Goal: Task Accomplishment & Management: Manage account settings

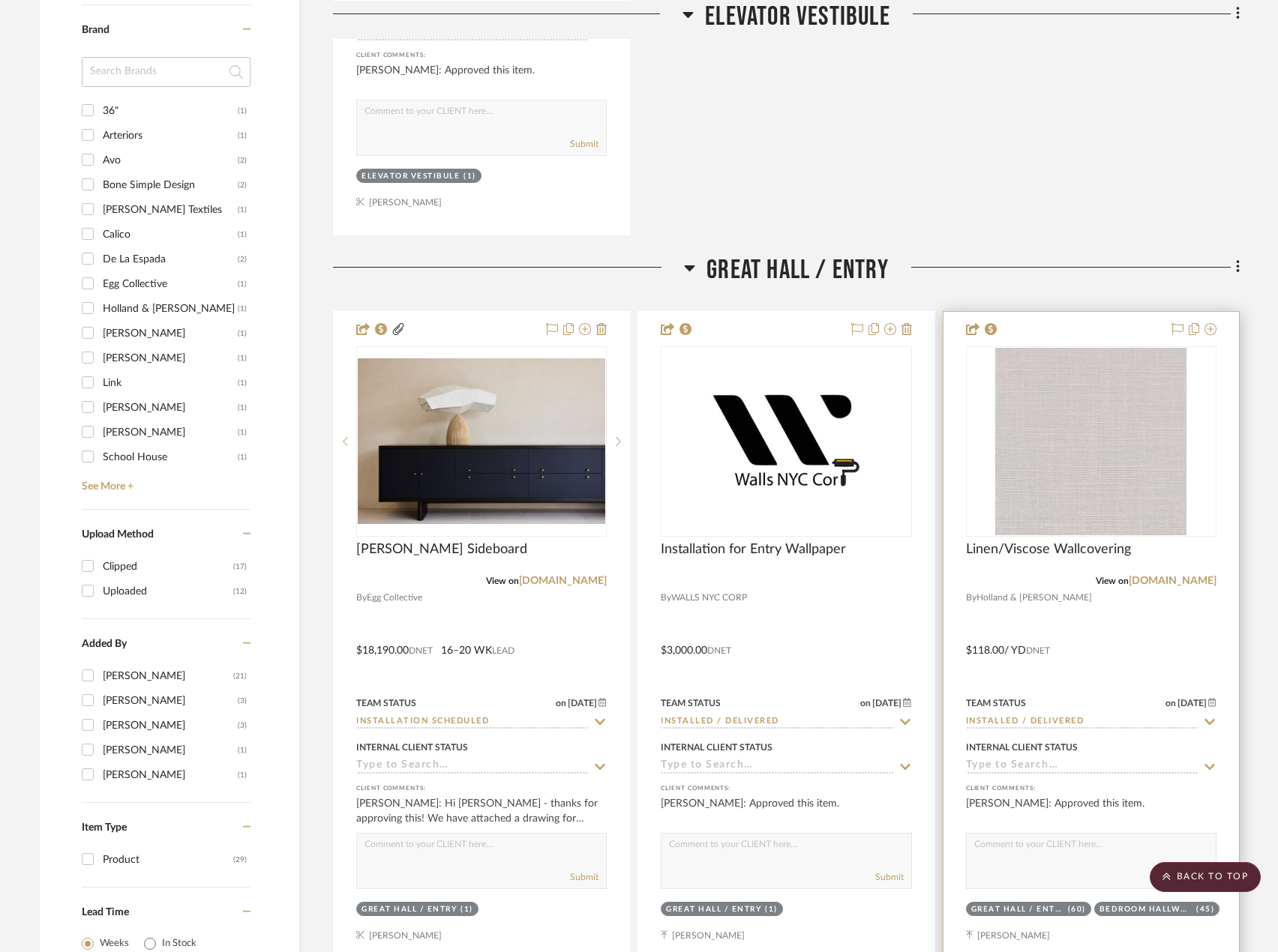
scroll to position [1500, 0]
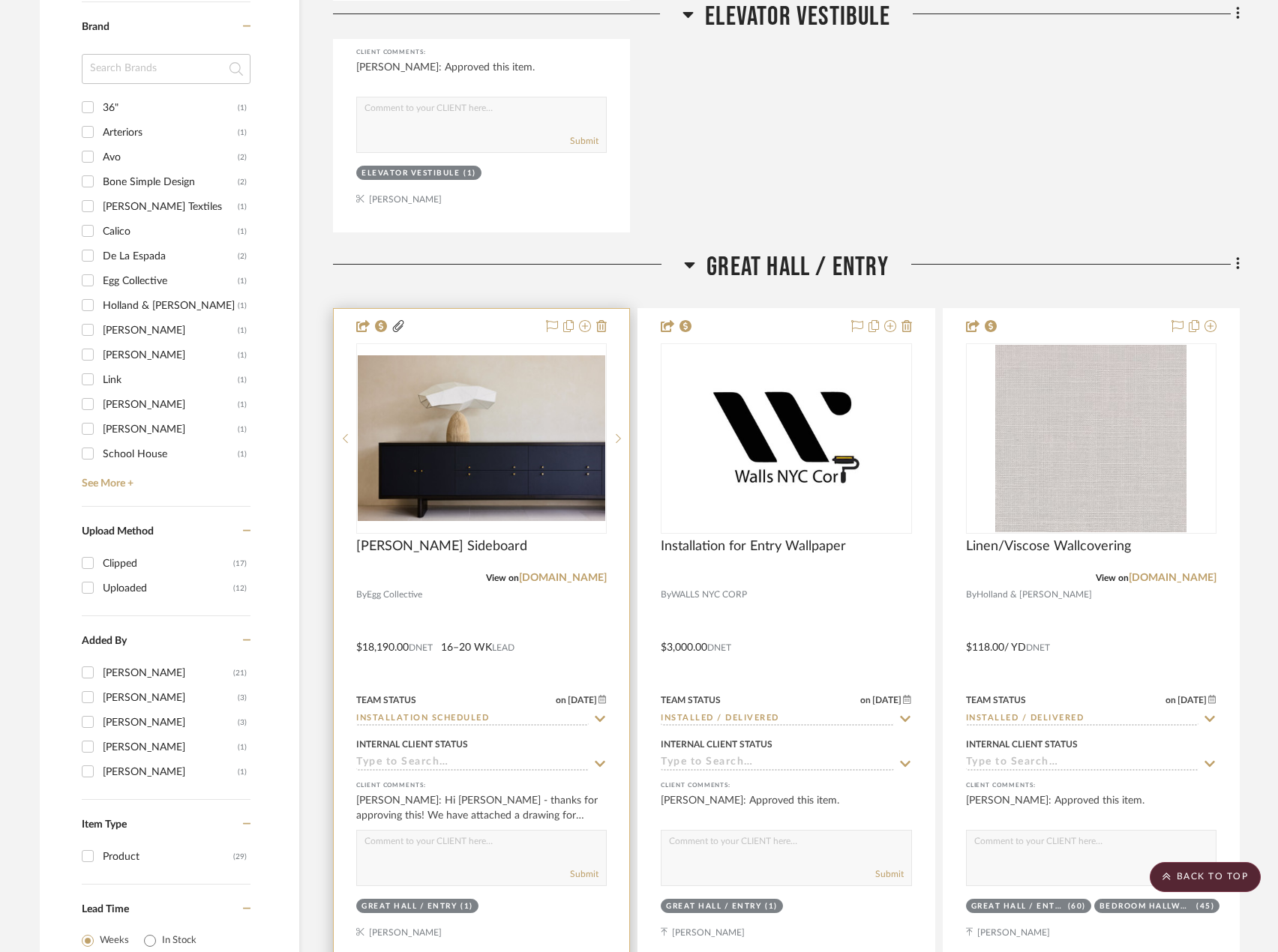
click at [548, 625] on div at bounding box center [481, 637] width 296 height 656
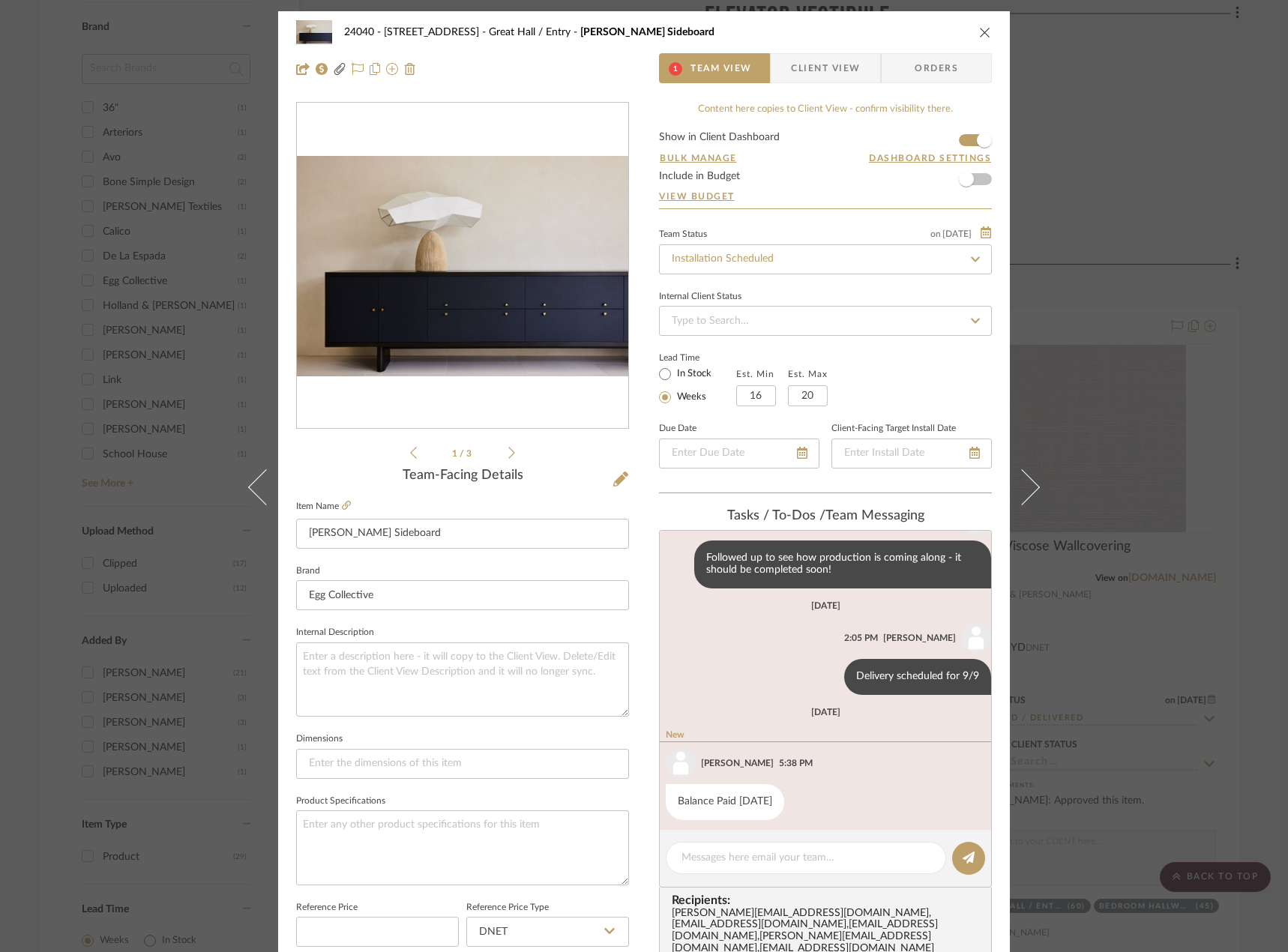
scroll to position [282, 0]
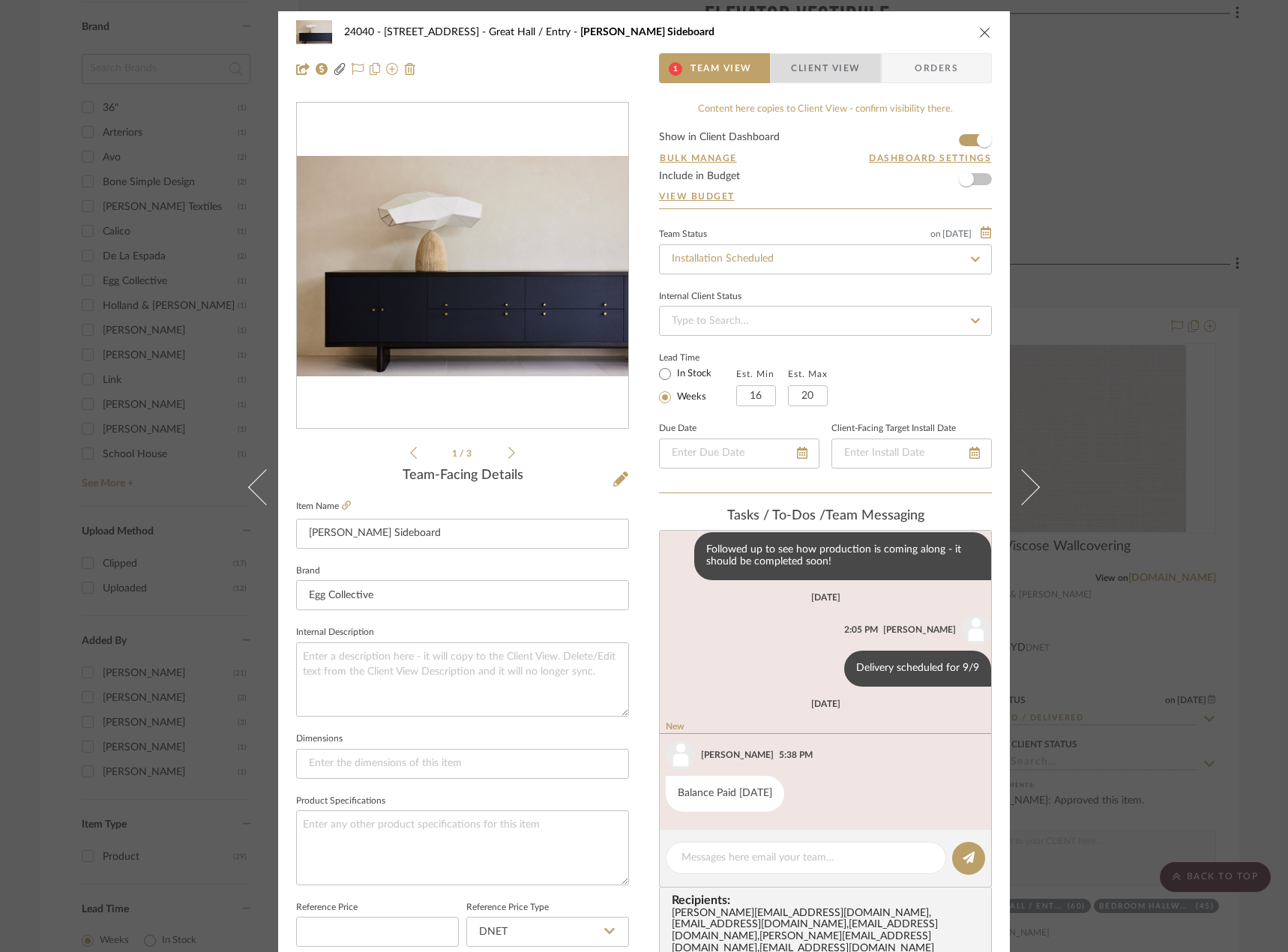
click at [810, 63] on span "Client View" at bounding box center [826, 68] width 69 height 30
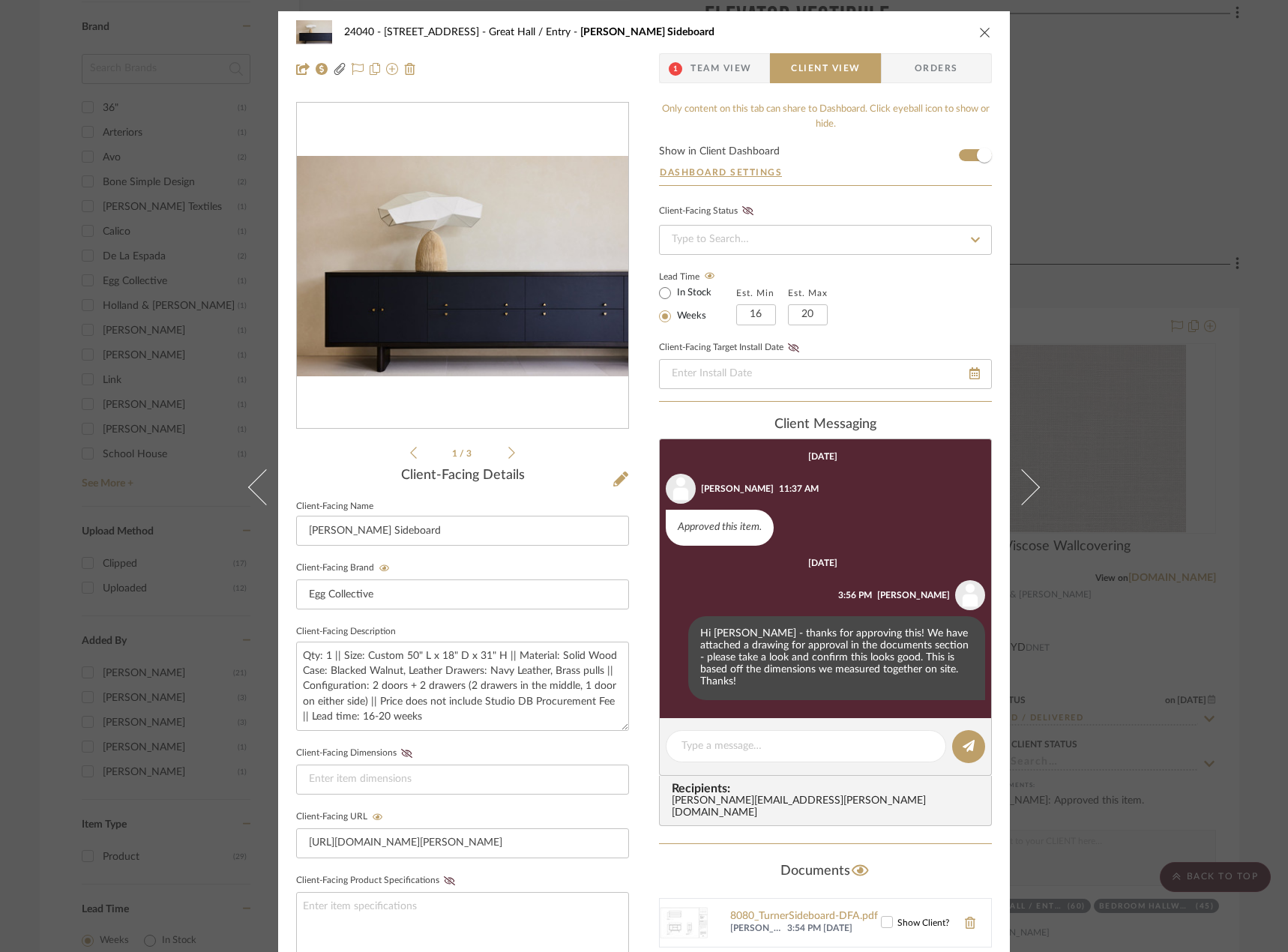
click at [15, 229] on div "24040 - 171 [GEOGRAPHIC_DATA] [GEOGRAPHIC_DATA] / Entry [PERSON_NAME] Sideboard…" at bounding box center [644, 476] width 1288 height 952
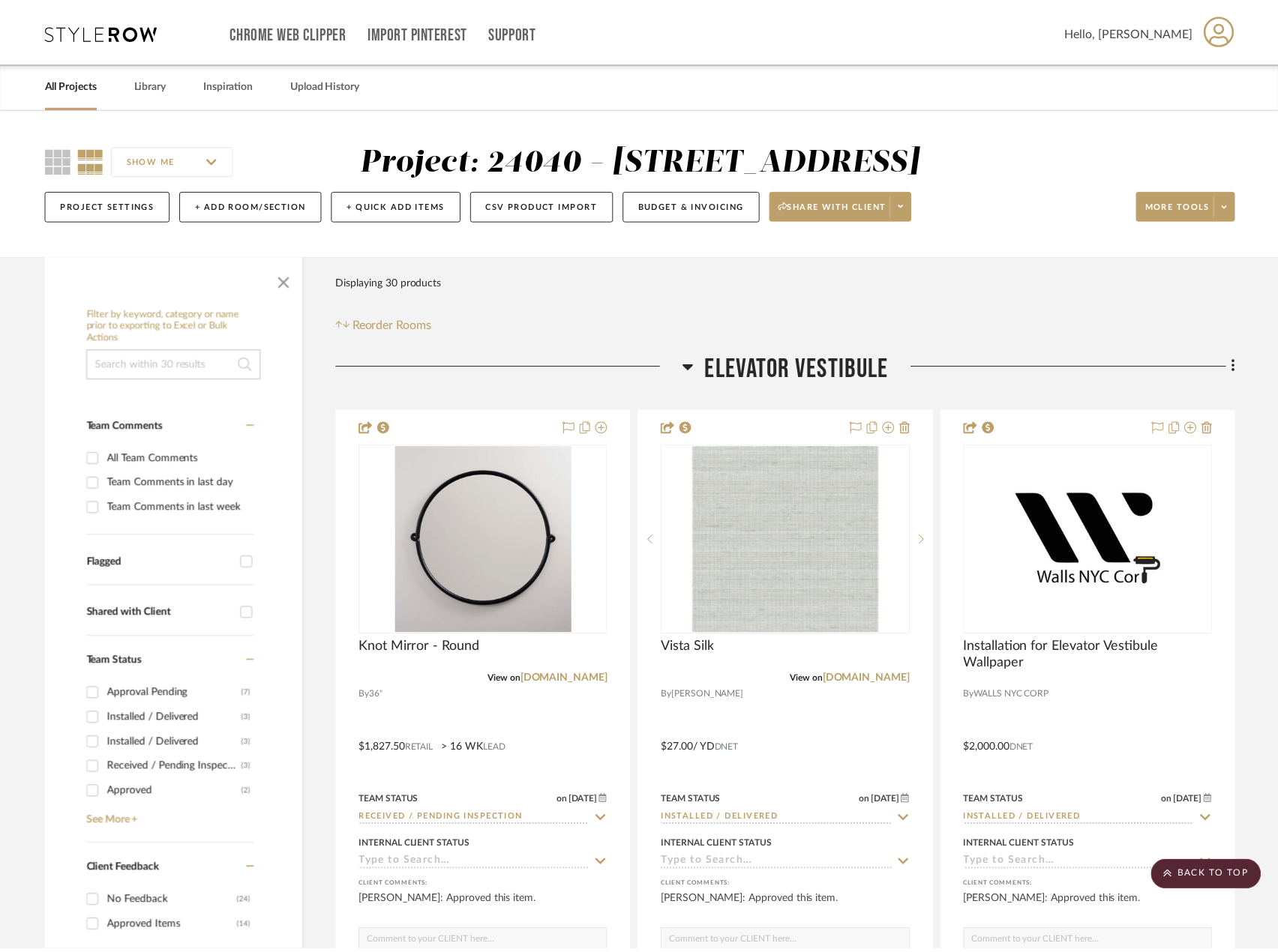
scroll to position [1500, 0]
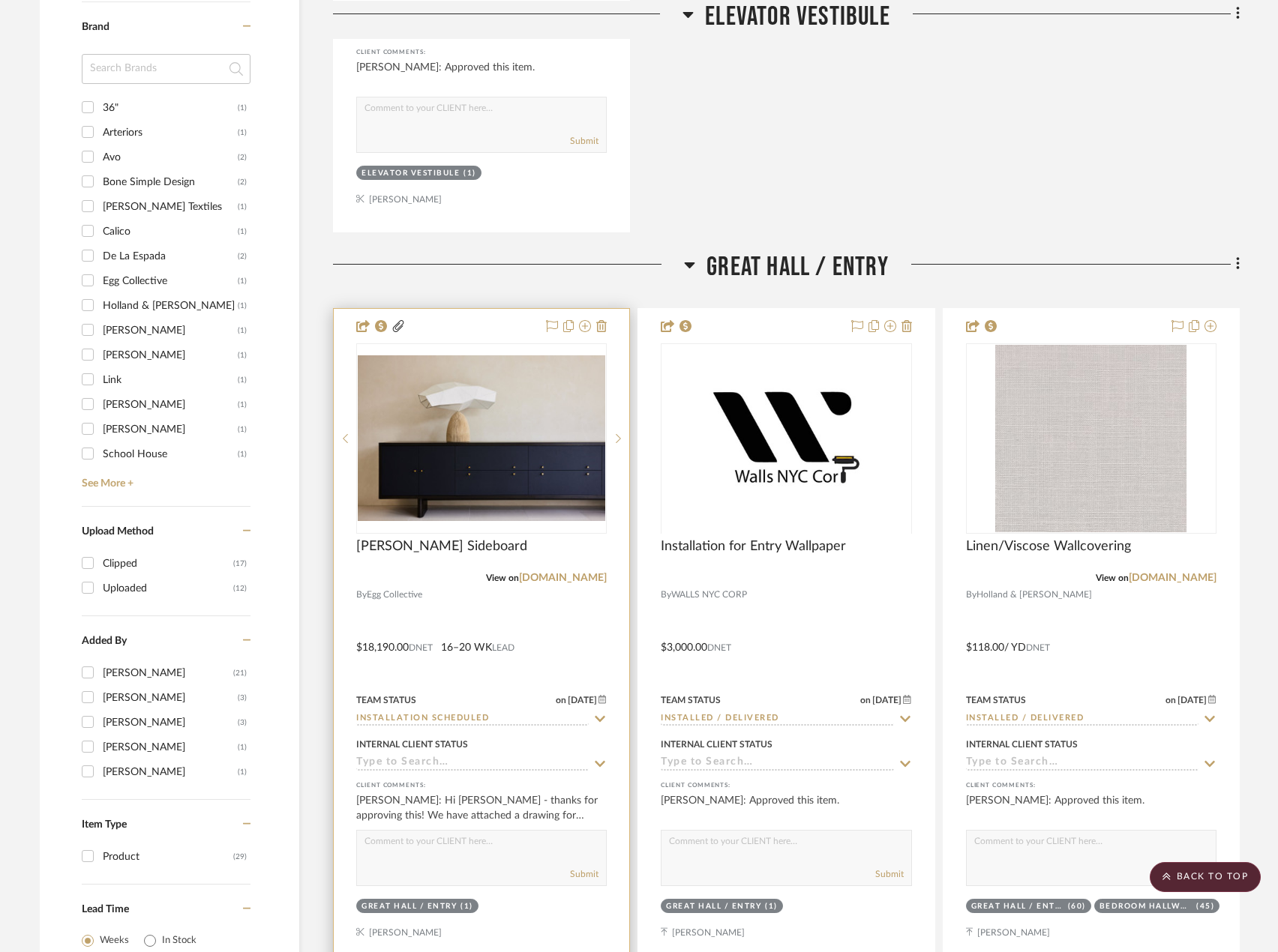
click at [571, 627] on div at bounding box center [481, 637] width 296 height 656
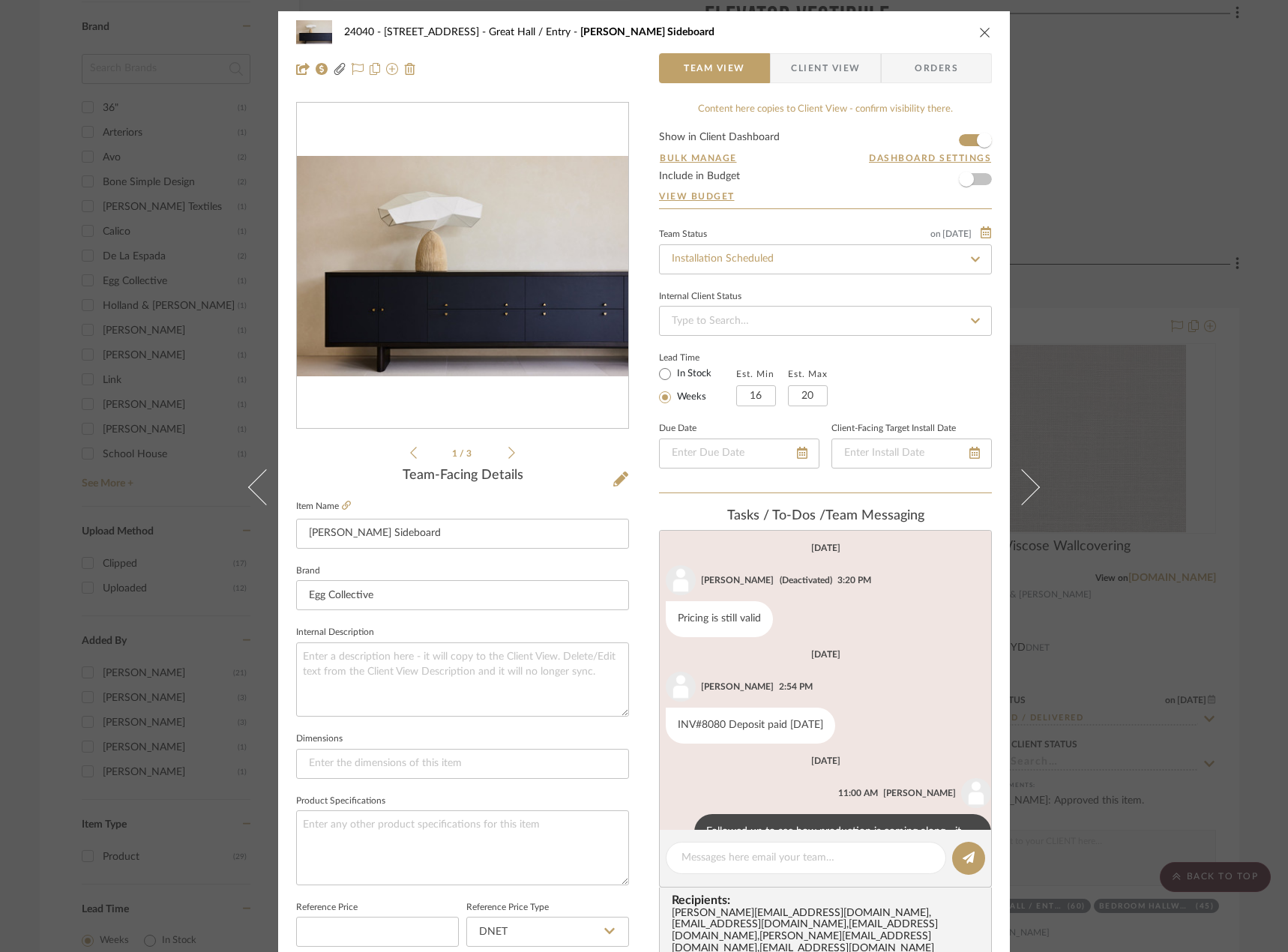
scroll to position [263, 0]
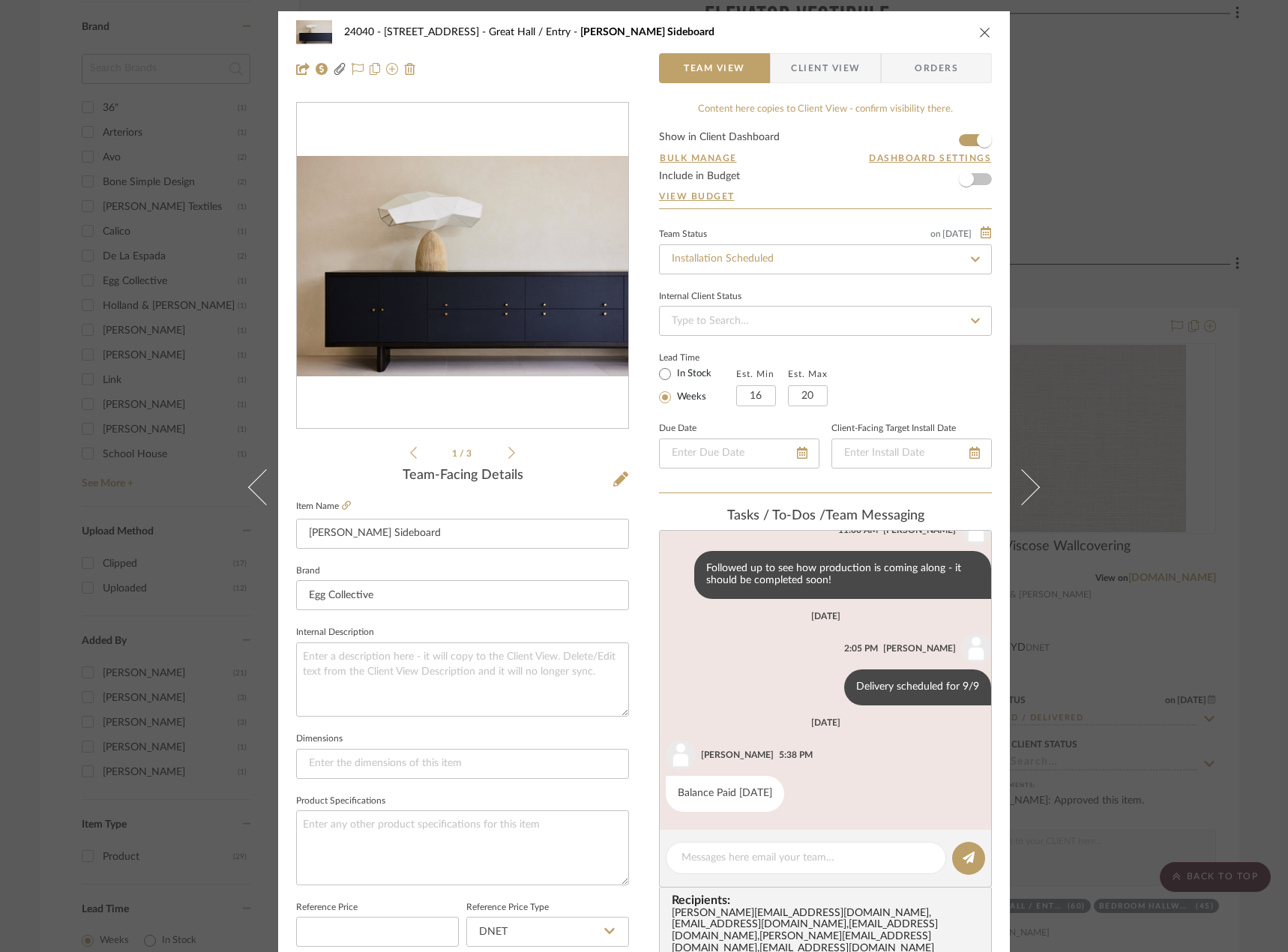
click at [1154, 214] on div "24040 - 171 [GEOGRAPHIC_DATA] [GEOGRAPHIC_DATA] / Entry [PERSON_NAME] Sideboard…" at bounding box center [644, 476] width 1288 height 952
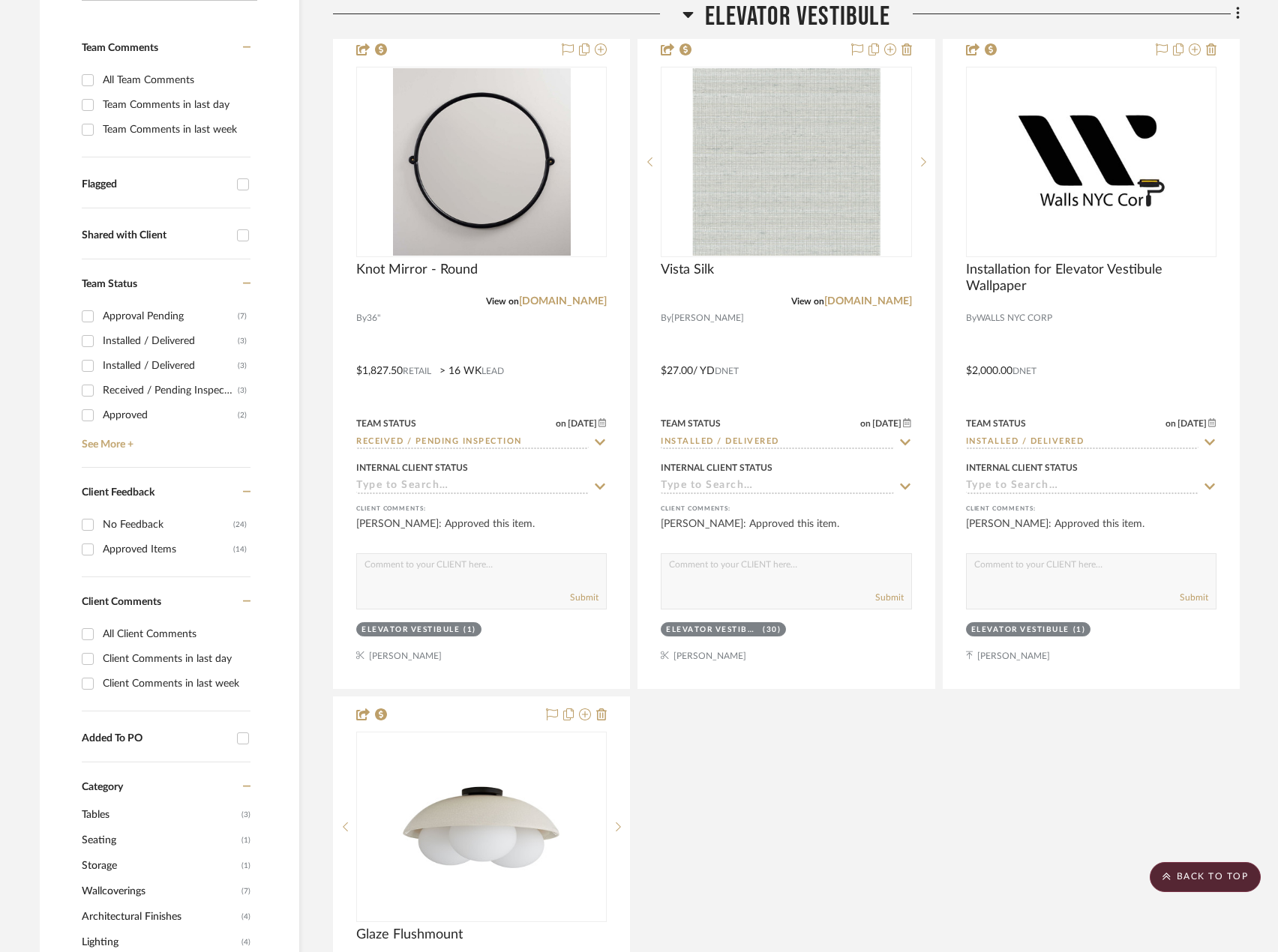
scroll to position [79, 0]
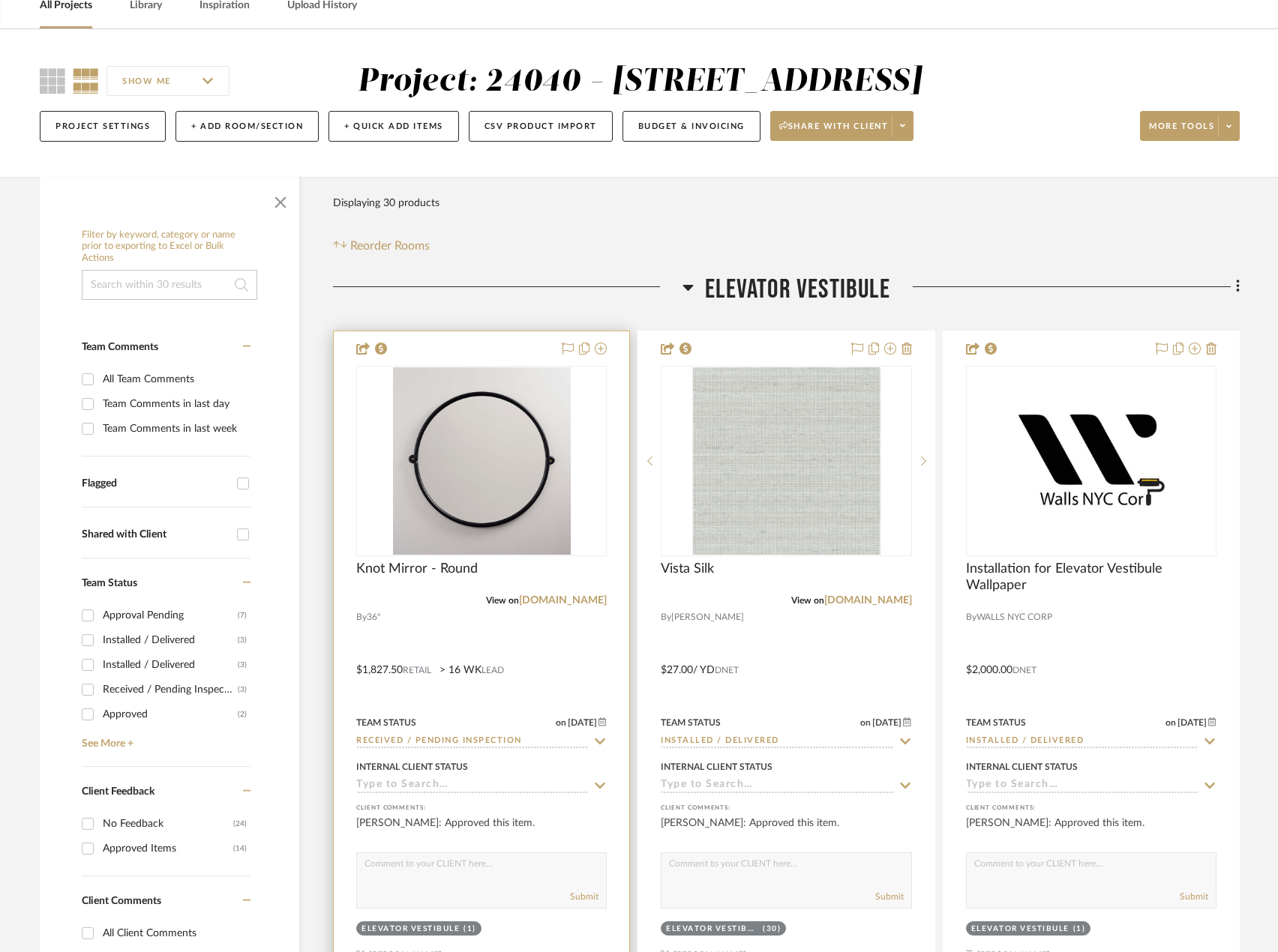
click at [582, 637] on div at bounding box center [481, 659] width 296 height 656
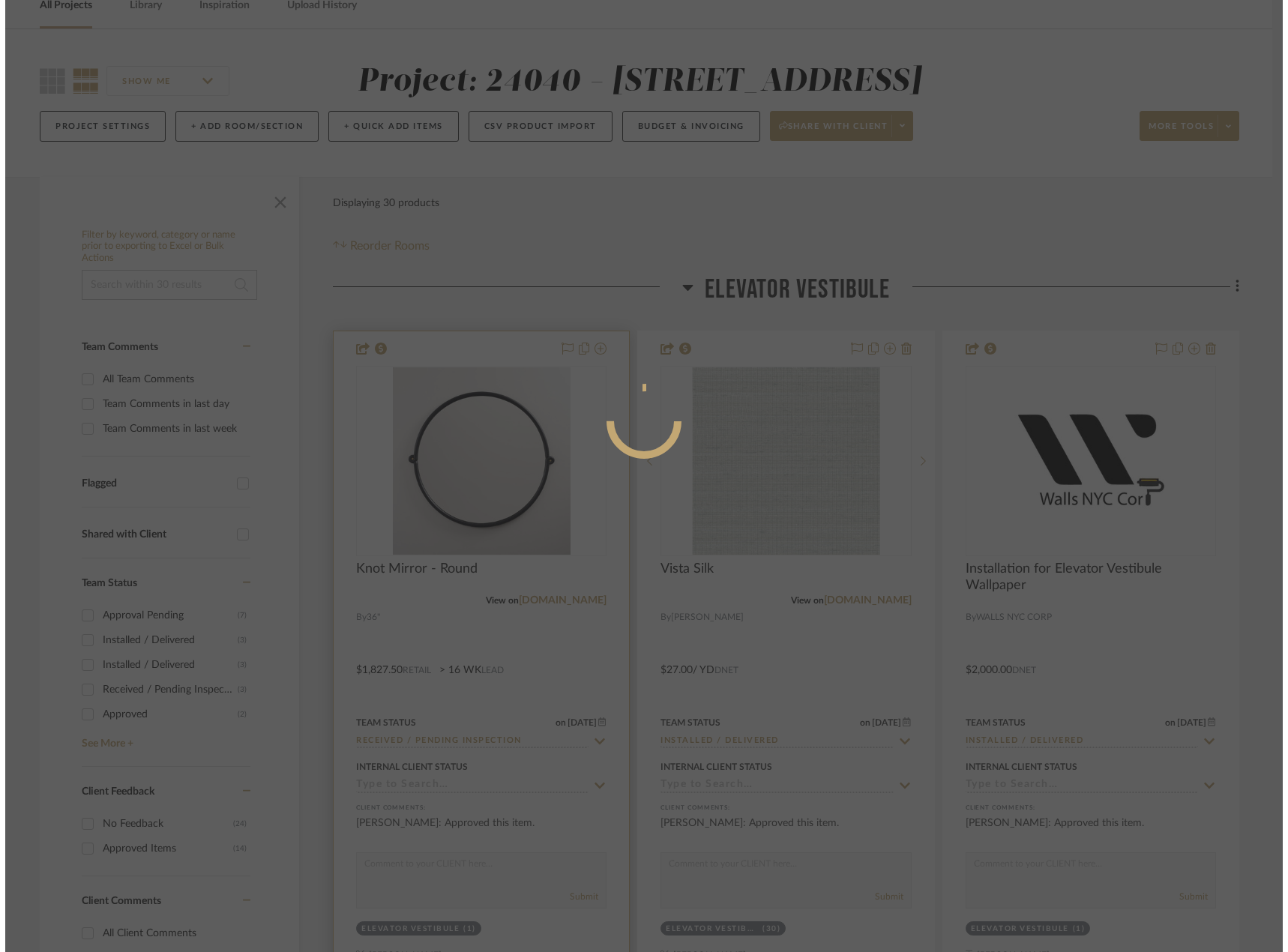
scroll to position [0, 0]
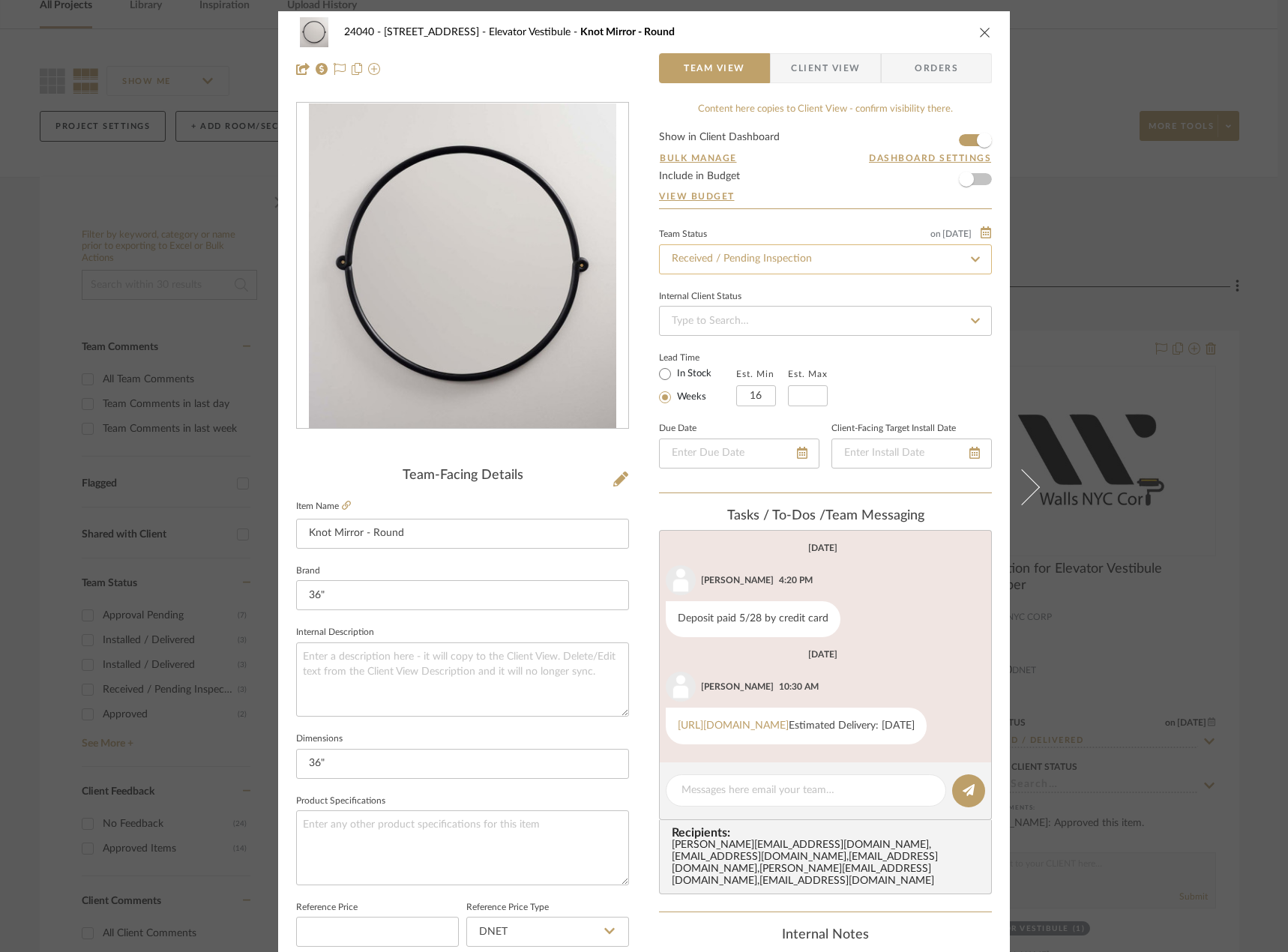
click at [819, 262] on input "Received / Pending Inspection" at bounding box center [825, 259] width 333 height 30
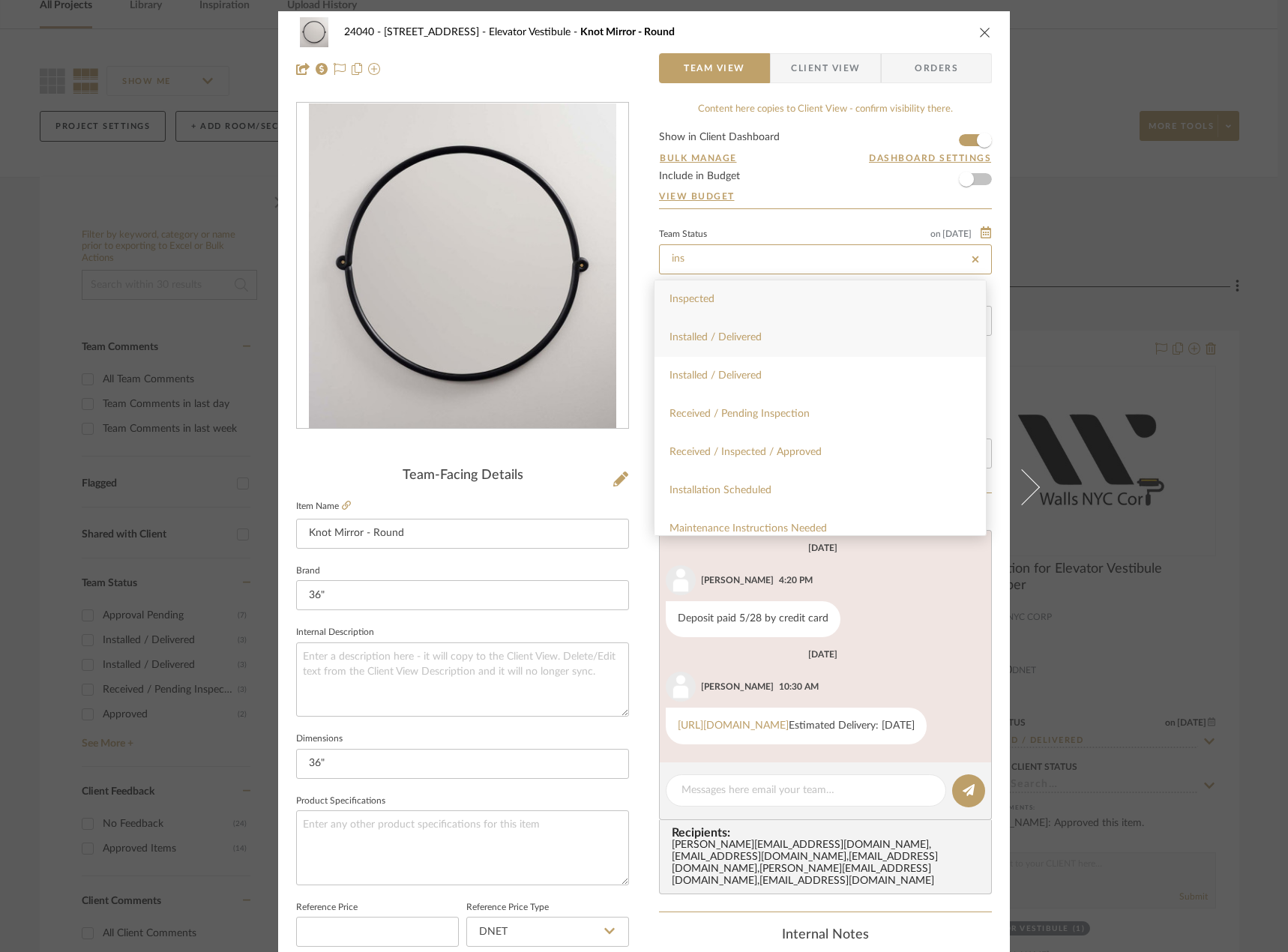
type input "ins"
click at [789, 326] on div "Installed / Delivered" at bounding box center [820, 337] width 331 height 38
type input "[DATE]"
type input "Installed / Delivered"
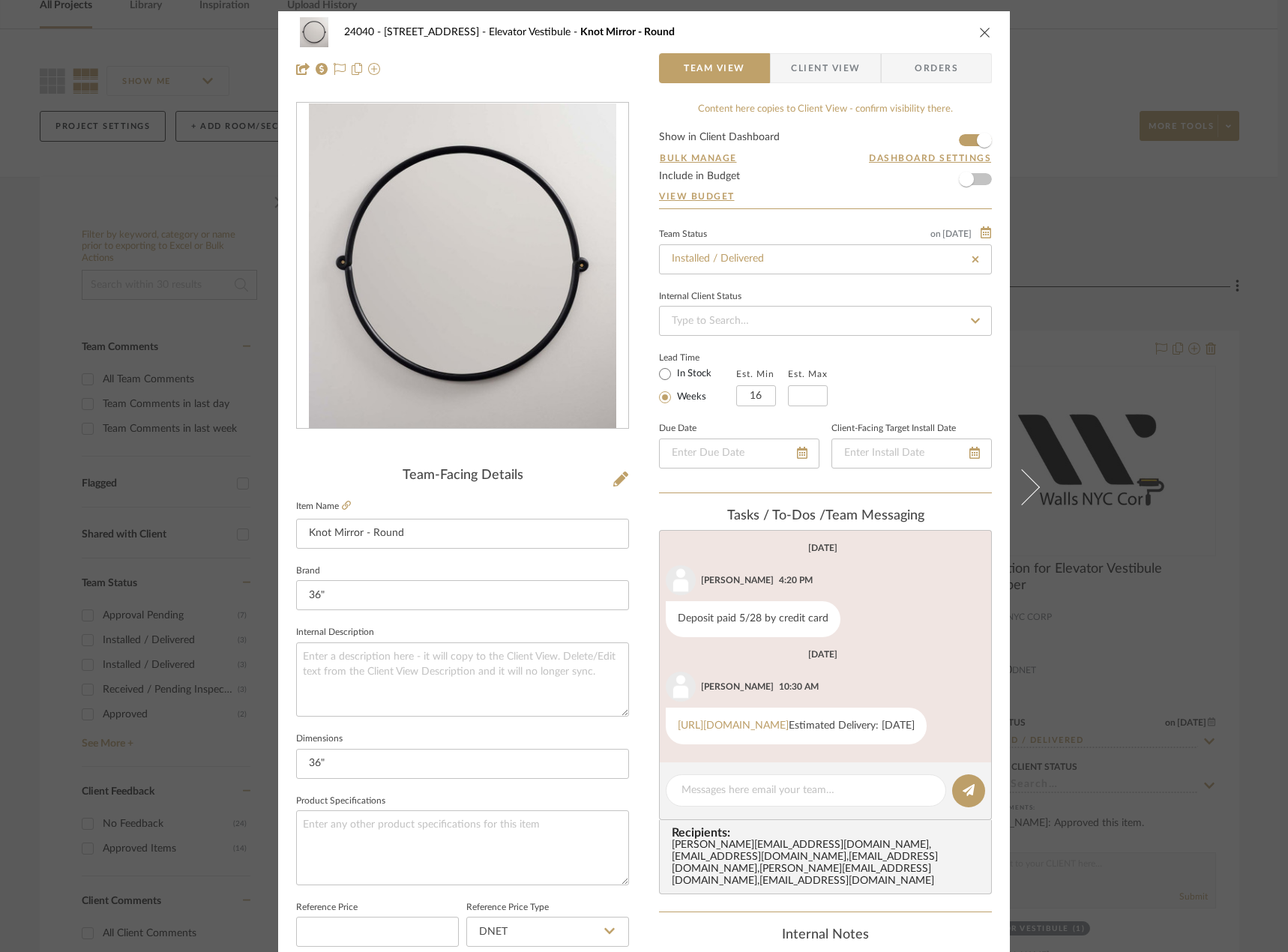
click at [1162, 294] on div "24040 - 171 [GEOGRAPHIC_DATA] Elevator Vestibule Knot Mirror - Round Team View …" at bounding box center [644, 476] width 1288 height 952
type input "[DATE]"
type input "Installed / Delivered"
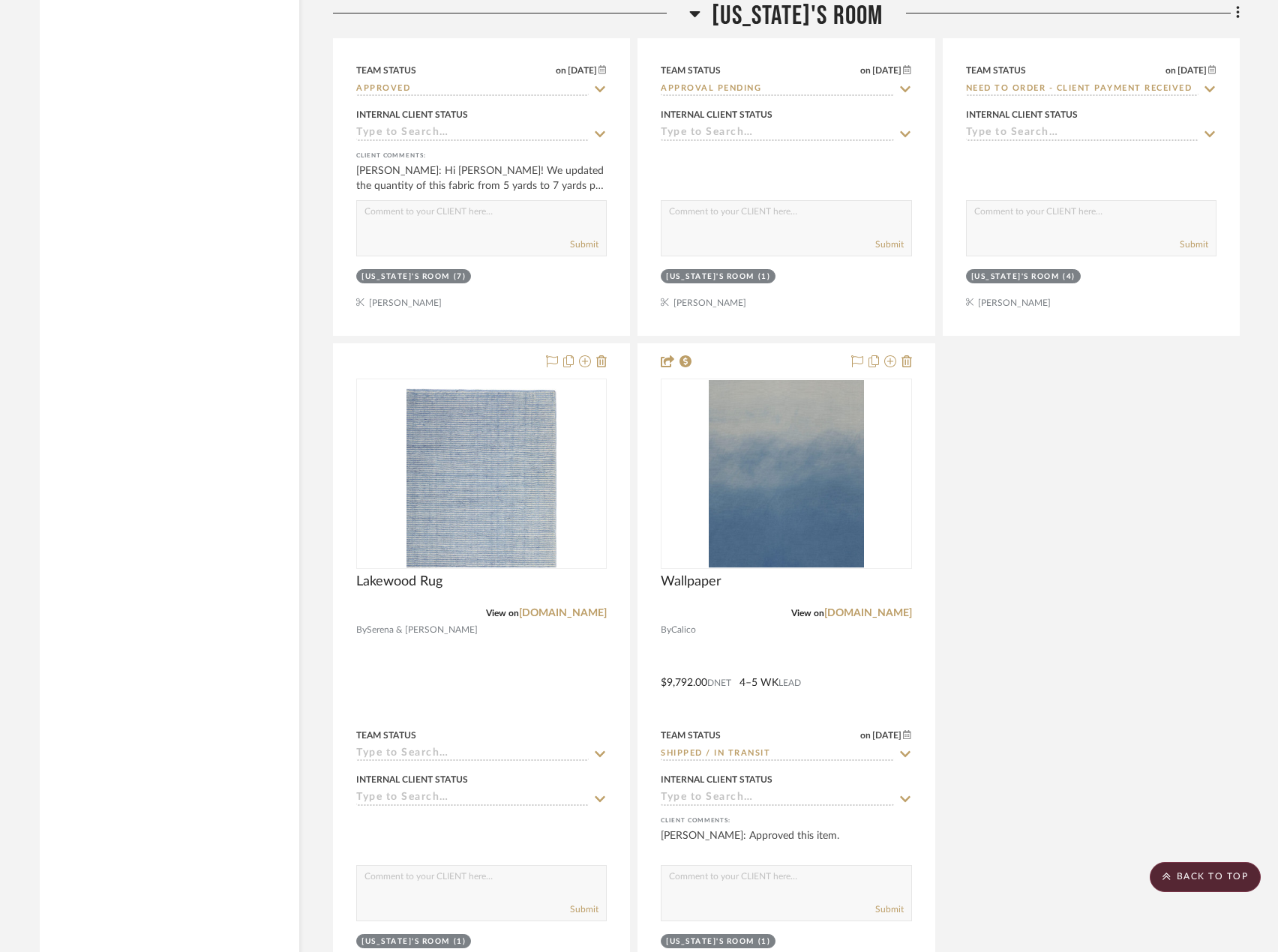
scroll to position [7727, 0]
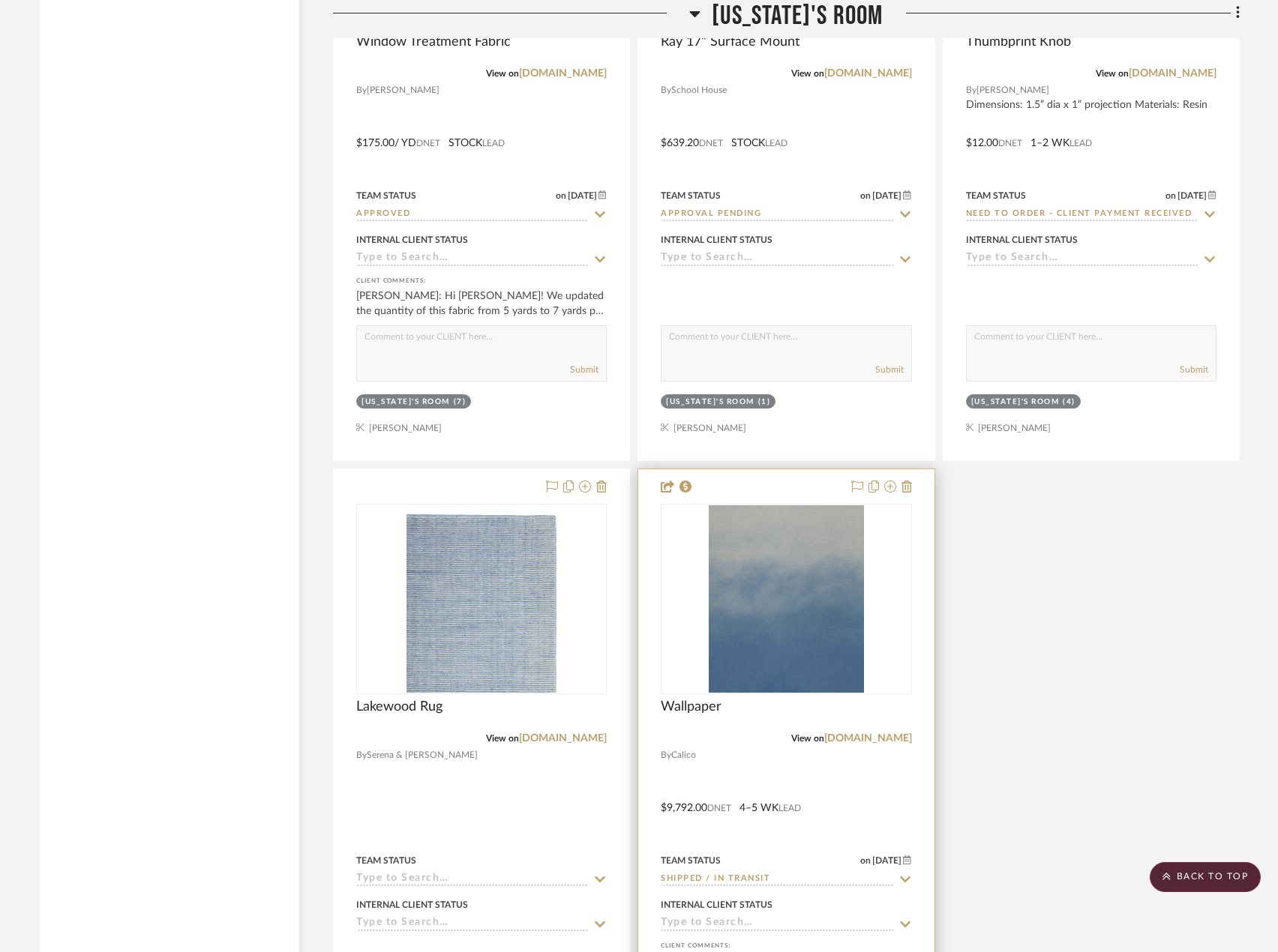
click at [861, 799] on div at bounding box center [786, 797] width 296 height 656
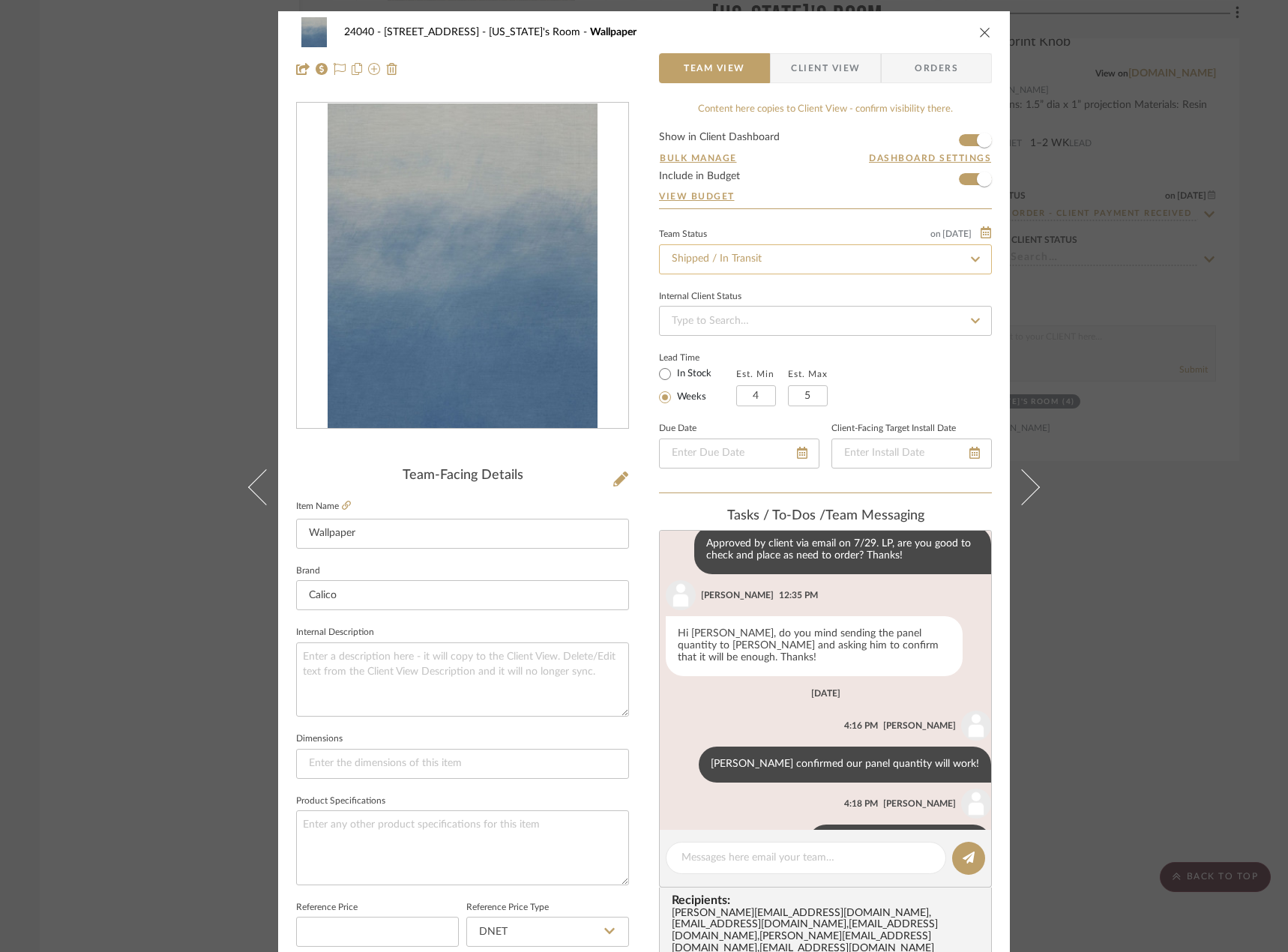
scroll to position [532, 0]
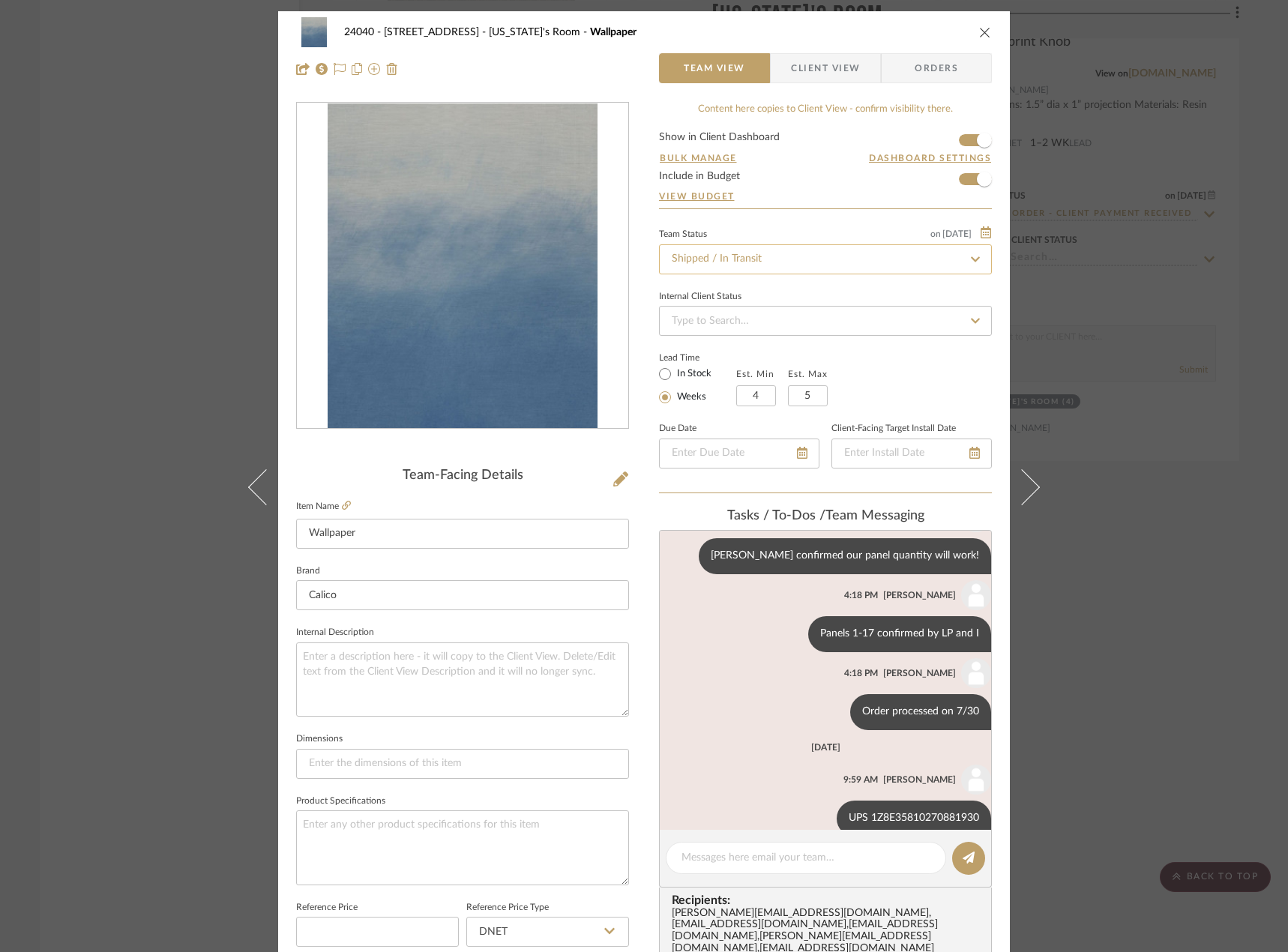
click at [757, 263] on input "Shipped / In Transit" at bounding box center [825, 259] width 333 height 30
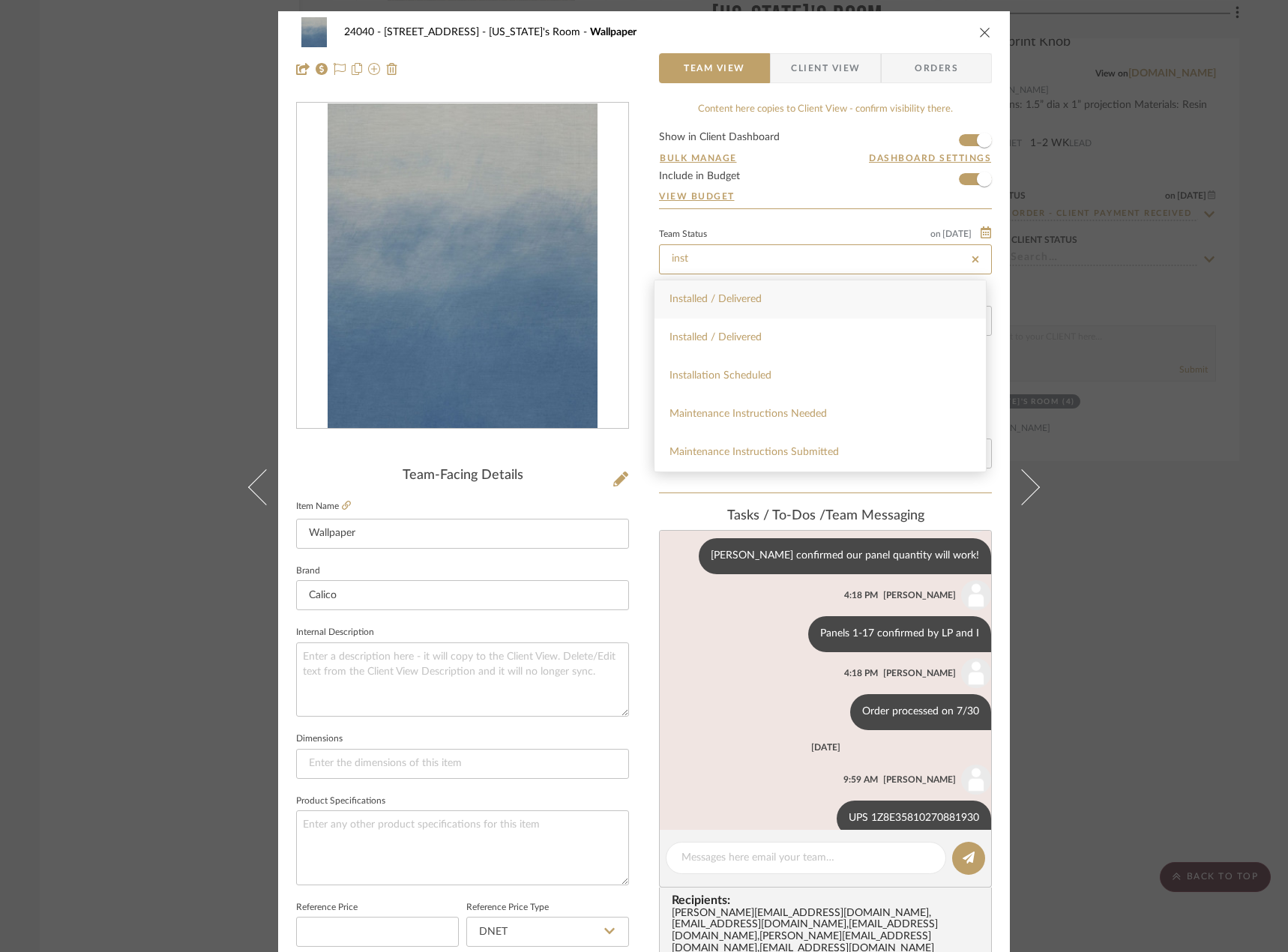
type input "inst"
click at [748, 304] on div "Installed / Delivered" at bounding box center [820, 299] width 331 height 38
type input "[DATE]"
type input "Installed / Delivered"
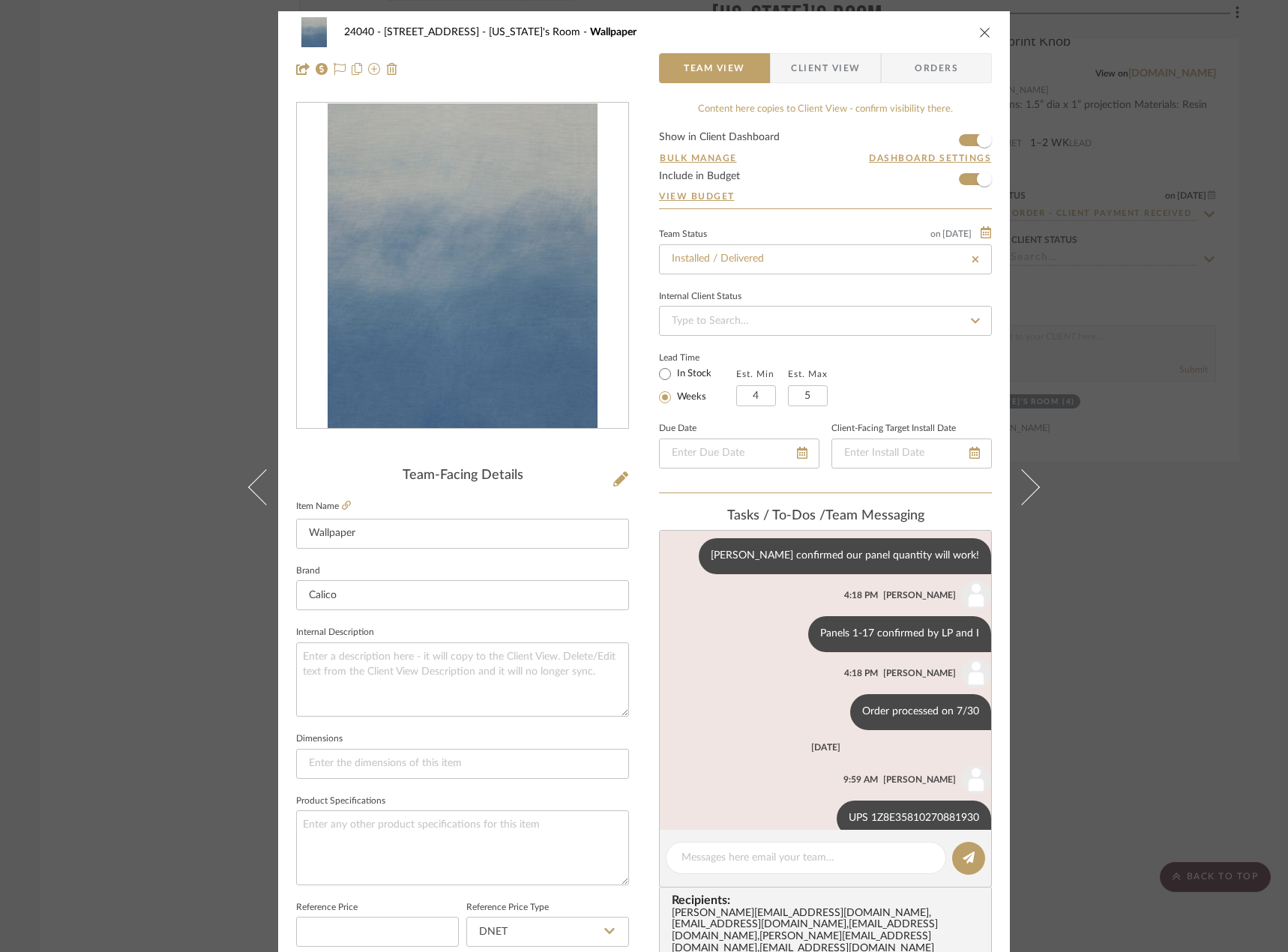
type input "[DATE]"
type input "Installed / Delivered"
click at [67, 264] on div "24040 - 171 [GEOGRAPHIC_DATA] [US_STATE]'s Room Wallpaper Team View Client View…" at bounding box center [644, 476] width 1288 height 952
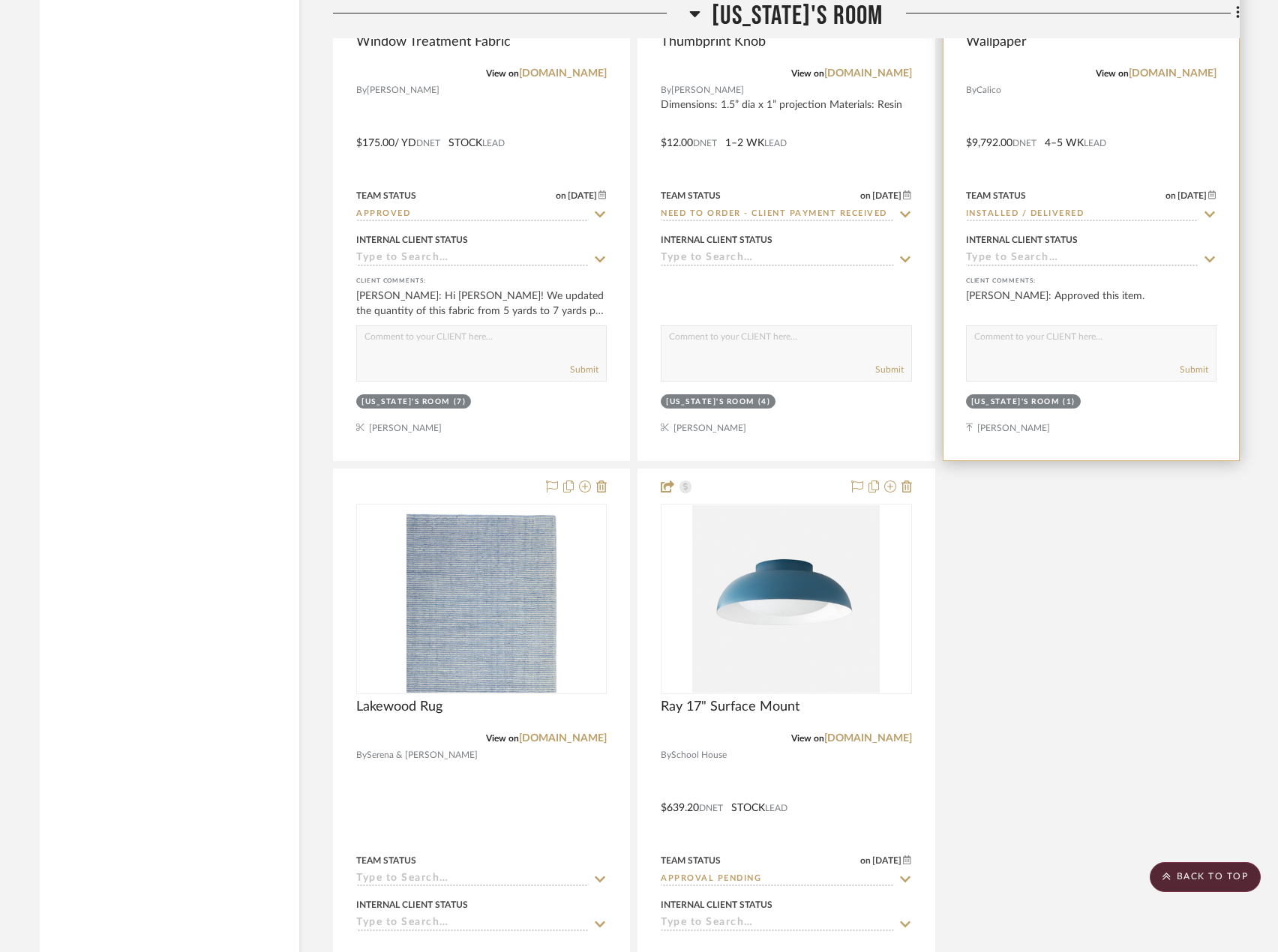
scroll to position [8327, 0]
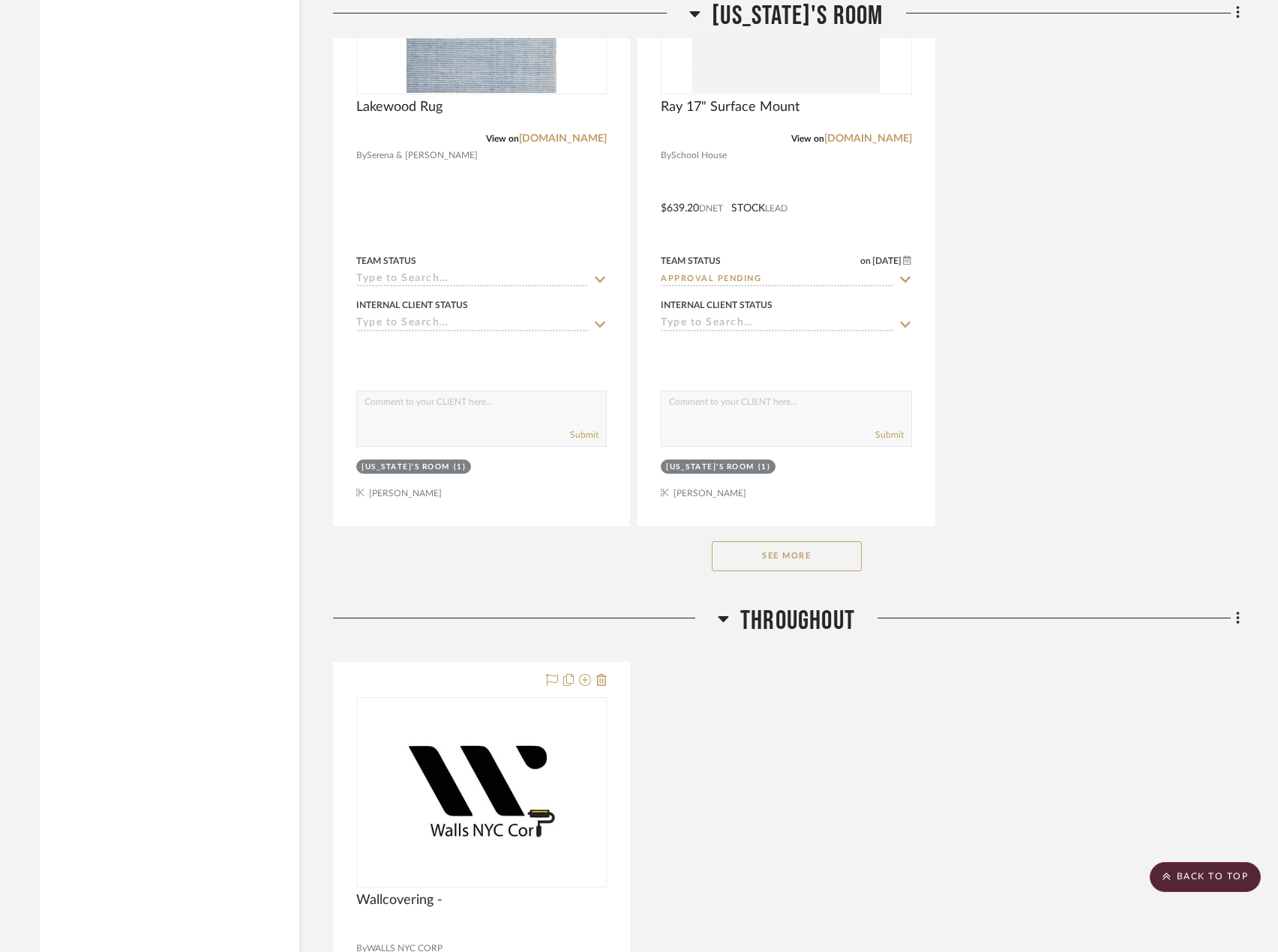
click at [719, 557] on button "See More" at bounding box center [787, 556] width 150 height 30
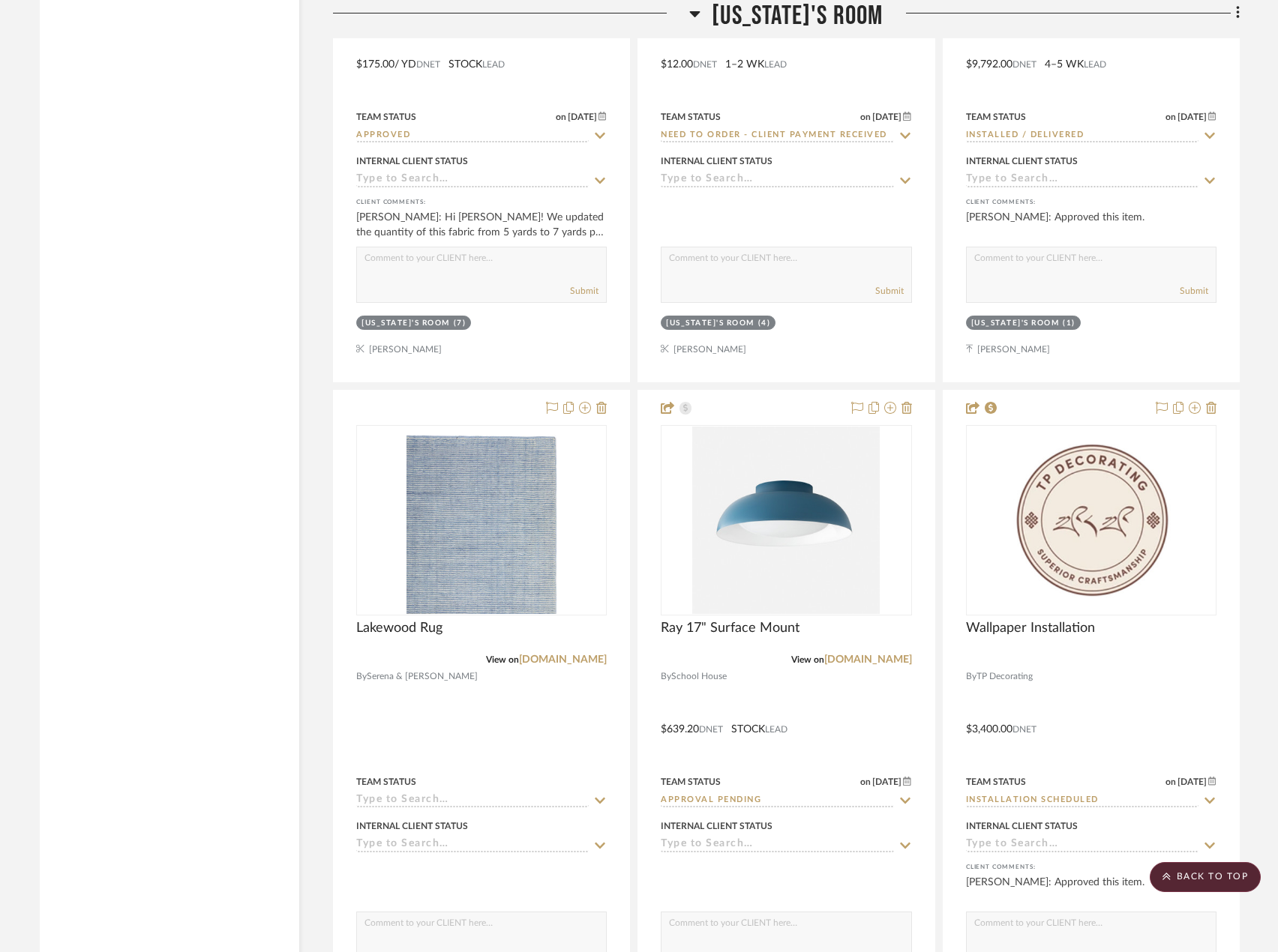
scroll to position [7802, 0]
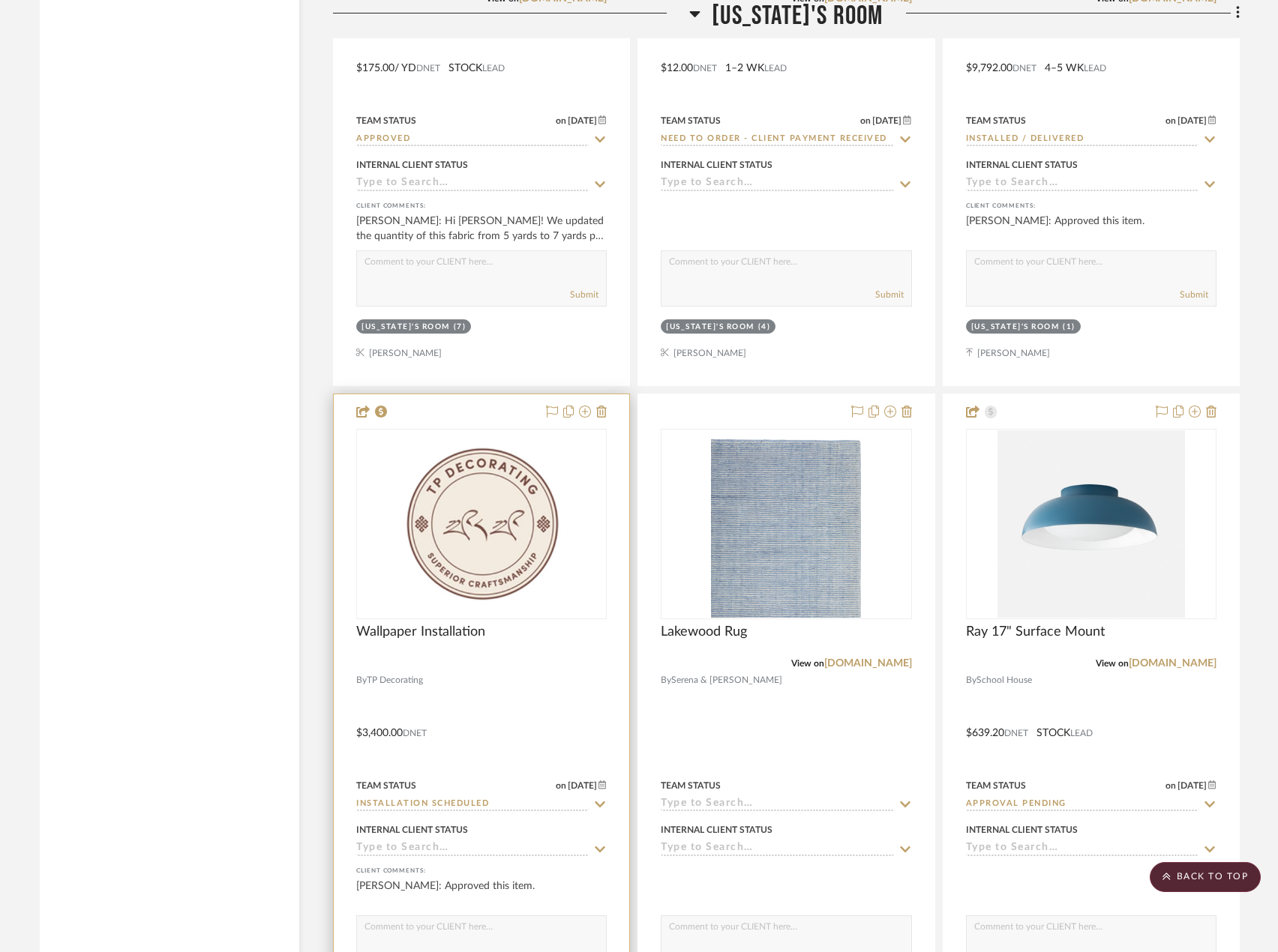
click at [546, 670] on div at bounding box center [481, 722] width 296 height 656
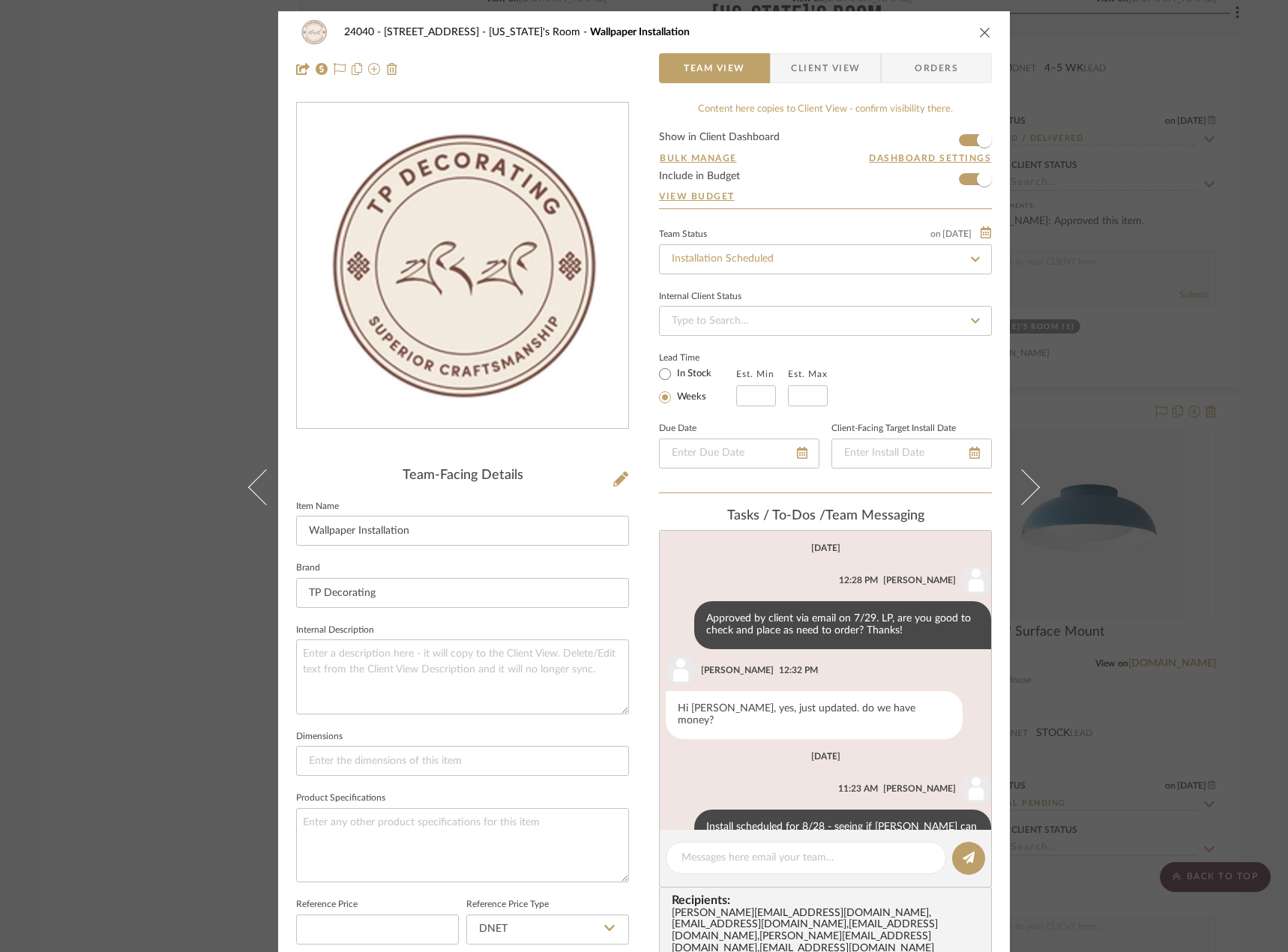
scroll to position [22, 0]
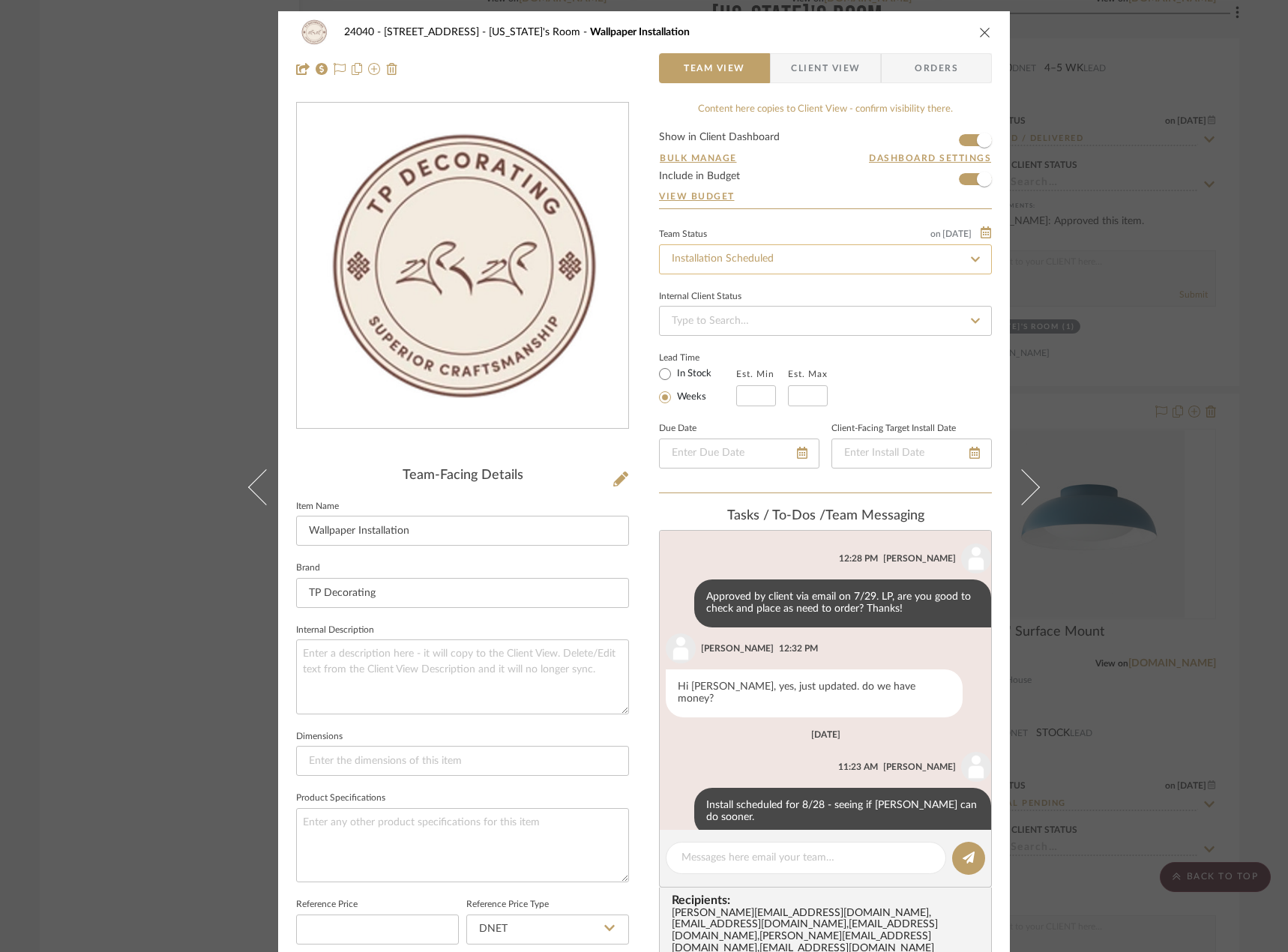
click at [803, 258] on input "Installation Scheduled" at bounding box center [825, 259] width 333 height 30
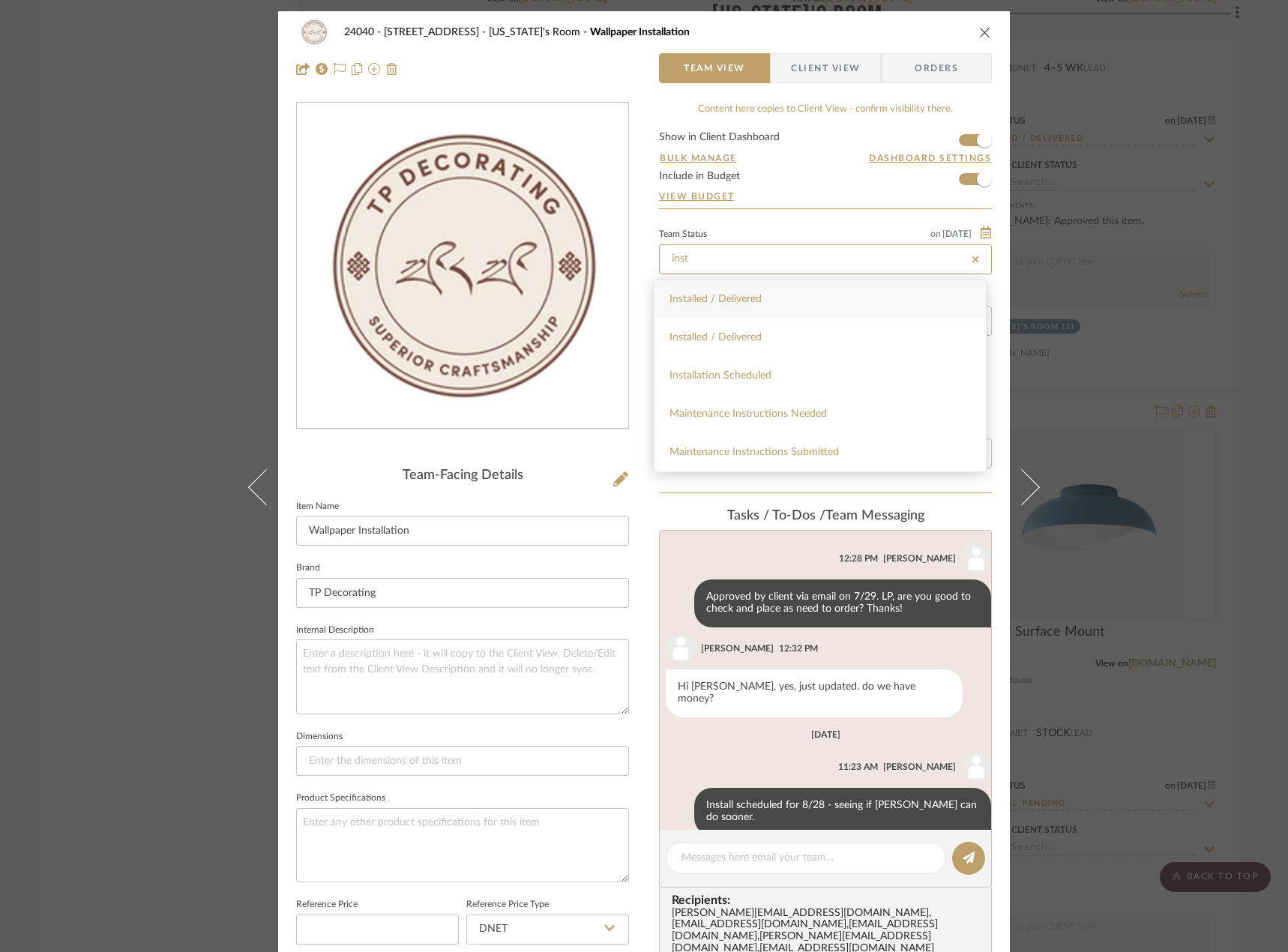
type input "inst"
click at [795, 297] on div "Installed / Delivered" at bounding box center [820, 299] width 331 height 38
type input "[DATE]"
type input "Installed / Delivered"
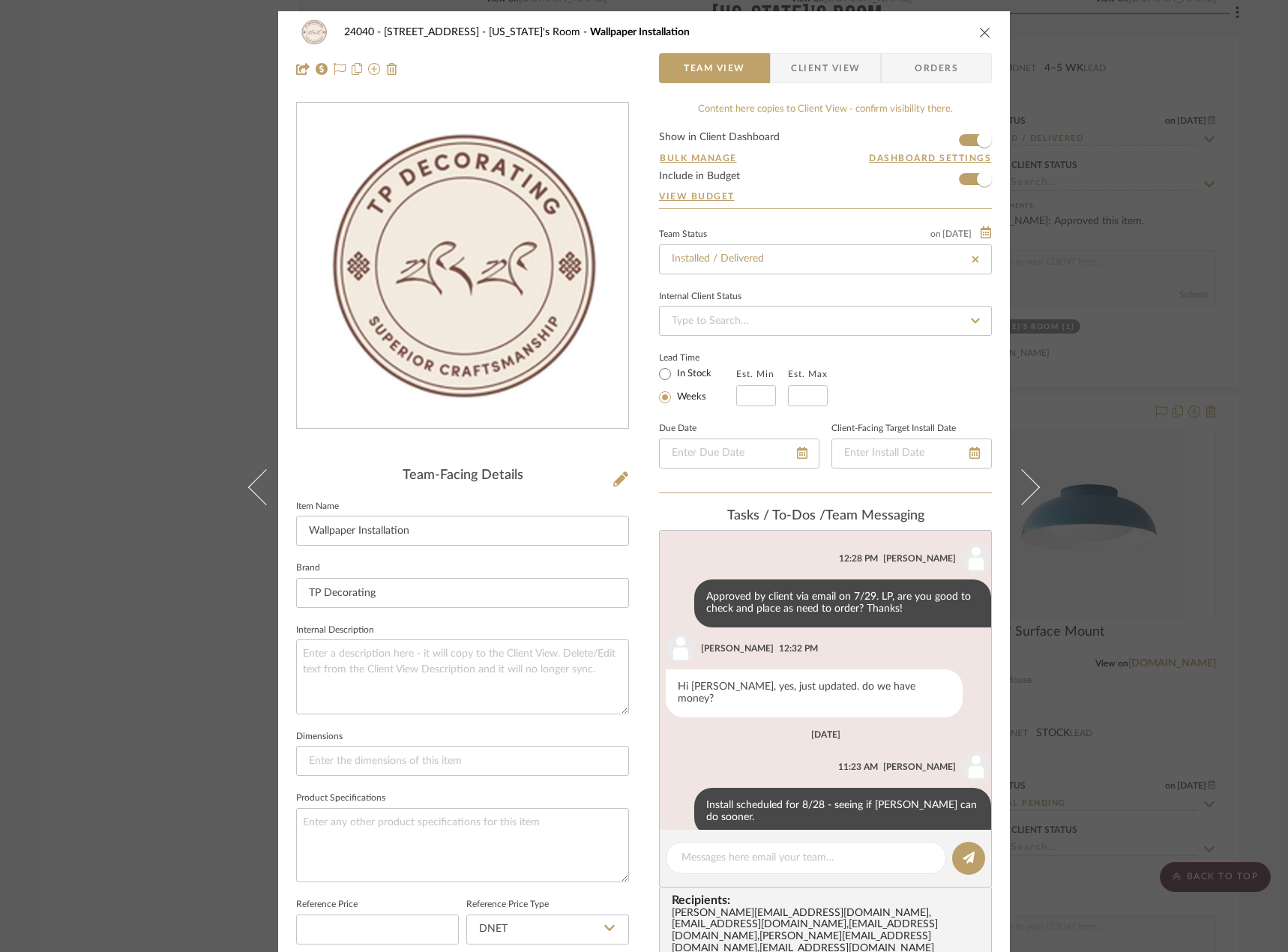
click at [139, 254] on div "24040 - 171 [GEOGRAPHIC_DATA] [US_STATE]'s Room Wallpaper Installation Team Vie…" at bounding box center [644, 476] width 1288 height 952
type input "[DATE]"
type input "Installed / Delivered"
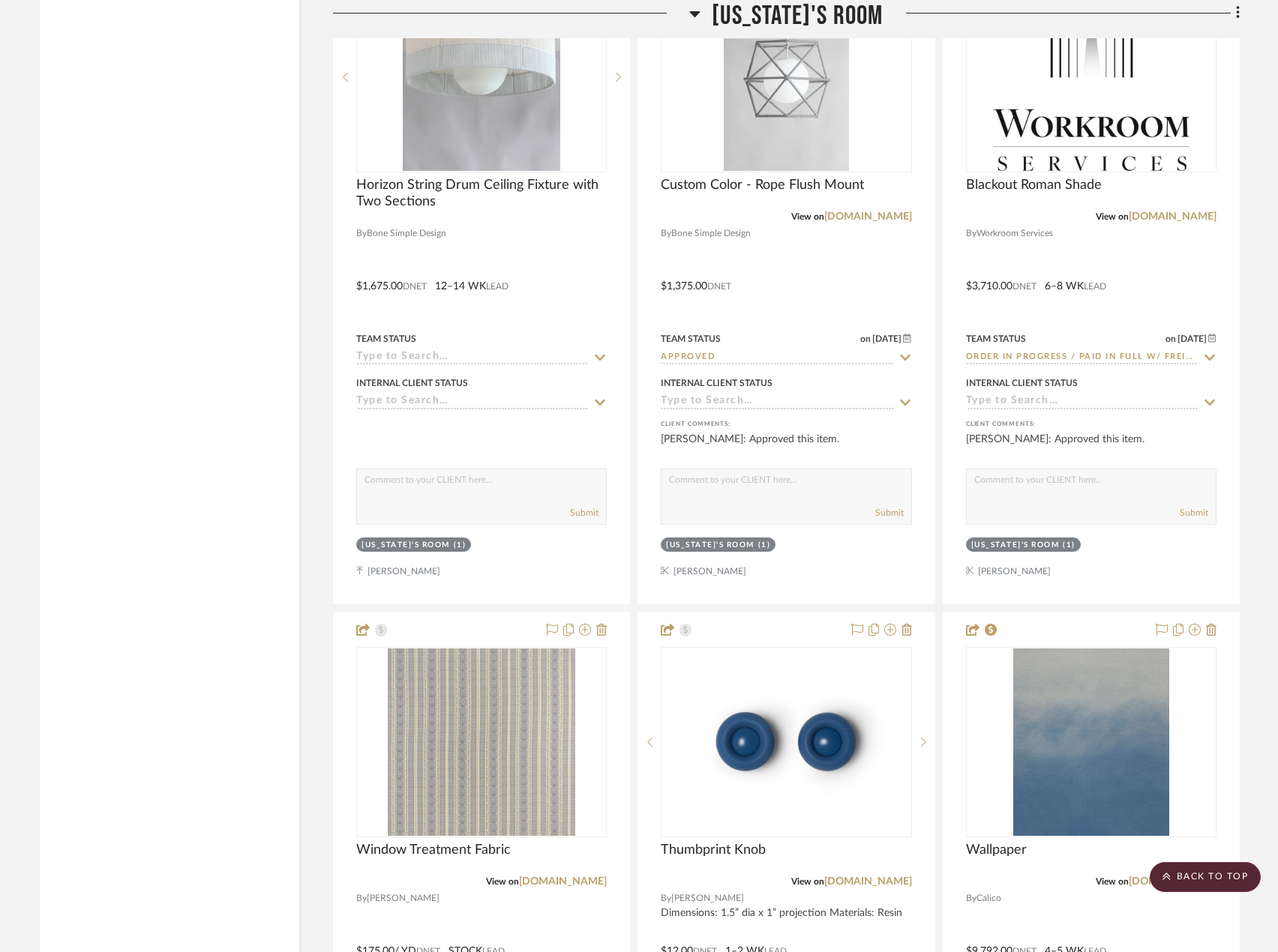
scroll to position [7219, 0]
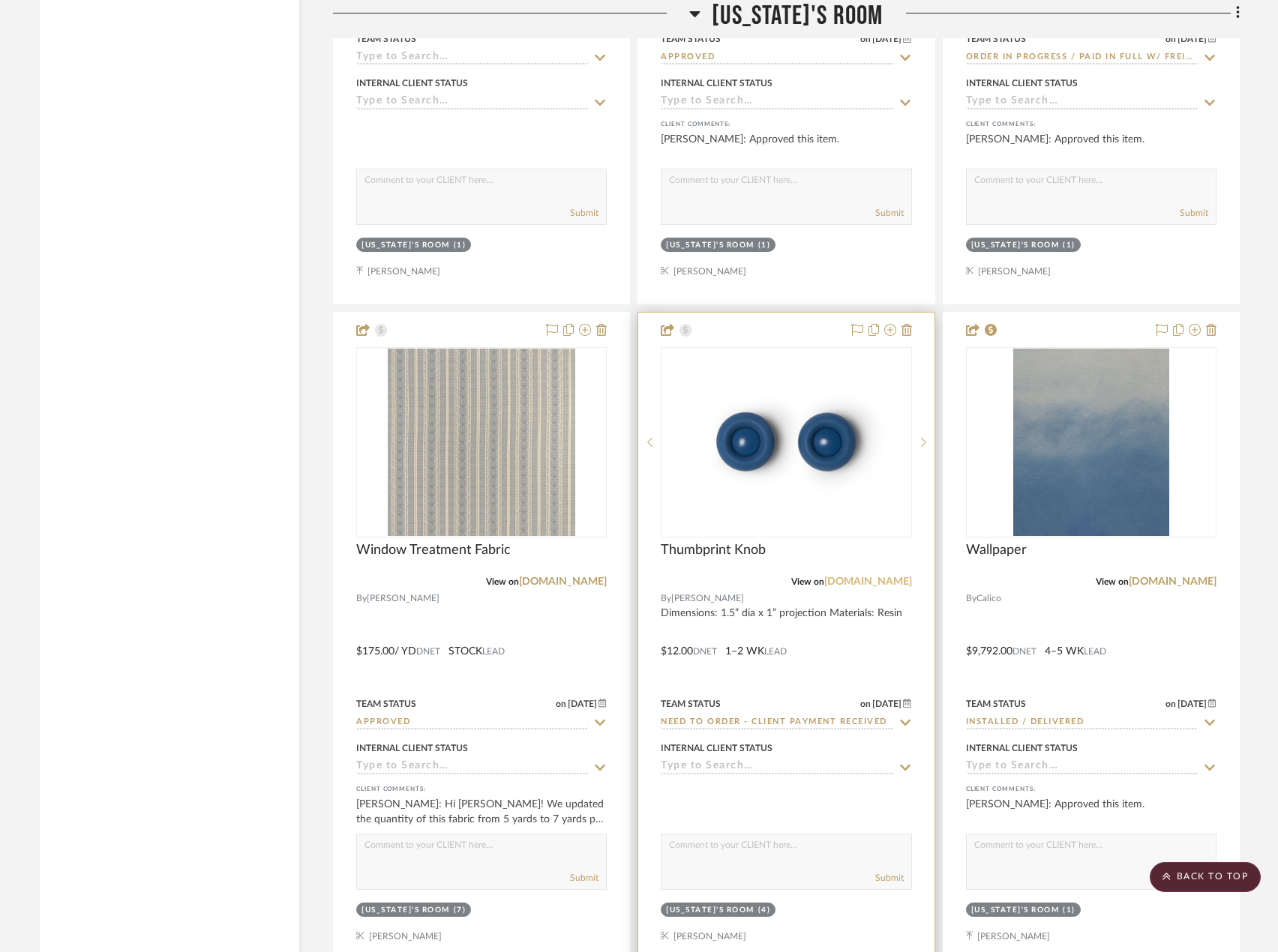
click at [875, 582] on link "[DOMAIN_NAME]" at bounding box center [868, 582] width 88 height 10
